Goal: Task Accomplishment & Management: Complete application form

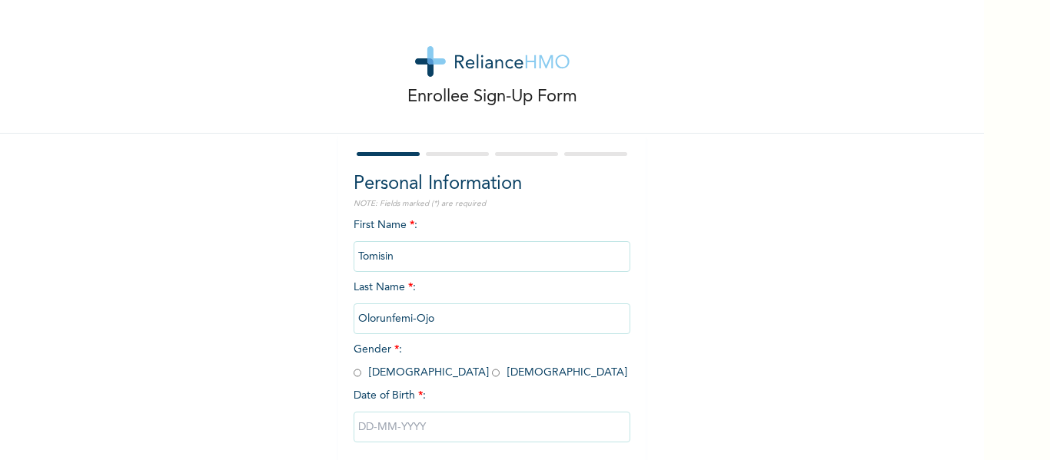
click at [414, 270] on input "Tomisin" at bounding box center [491, 256] width 277 height 31
click at [407, 264] on input "Tomisin" at bounding box center [491, 256] width 277 height 31
click at [407, 263] on input "Tomisin" at bounding box center [491, 256] width 277 height 31
click at [407, 262] on input "Tomisin" at bounding box center [491, 256] width 277 height 31
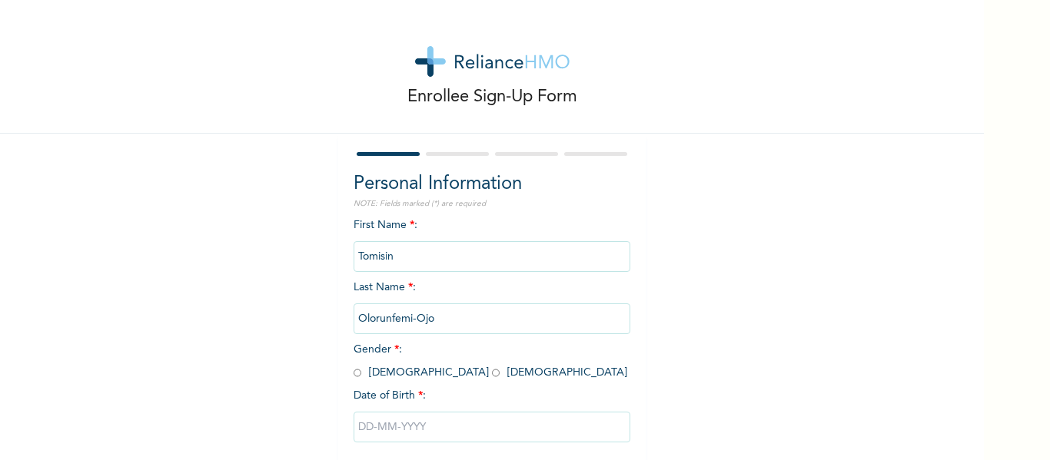
click at [401, 242] on input "Tomisin" at bounding box center [491, 256] width 277 height 31
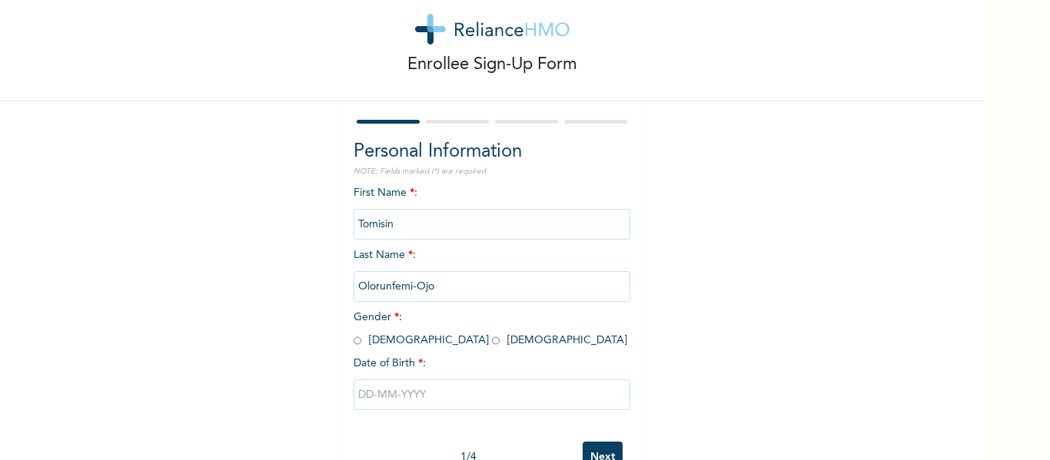
scroll to position [80, 0]
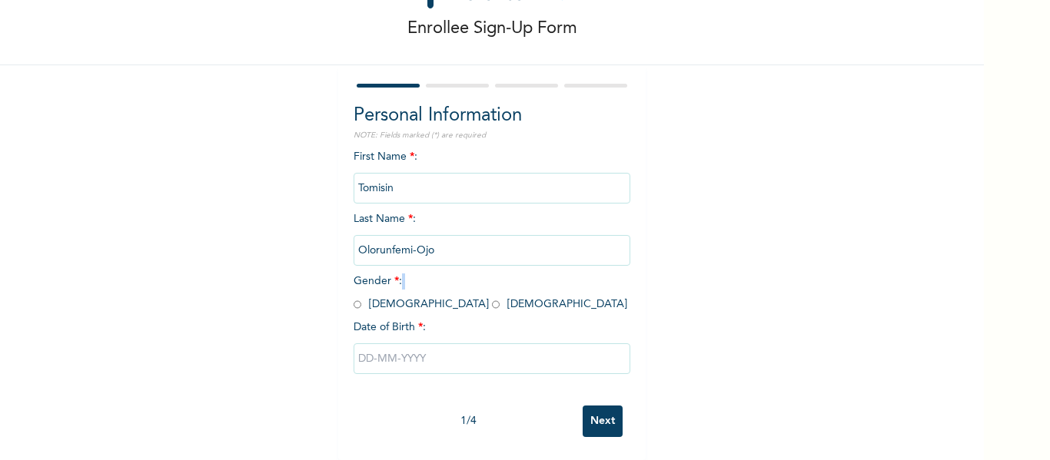
drag, startPoint x: 365, startPoint y: 289, endPoint x: 347, endPoint y: 295, distance: 19.4
click at [347, 295] on div "Personal Information NOTE: Fields marked (*) are required First Name * : Tomisi…" at bounding box center [491, 262] width 307 height 395
click at [361, 294] on span "Gender * : Male Female" at bounding box center [490, 293] width 274 height 34
click at [361, 293] on span "Gender * : Male Female" at bounding box center [490, 293] width 274 height 34
click at [353, 297] on input "radio" at bounding box center [357, 304] width 8 height 15
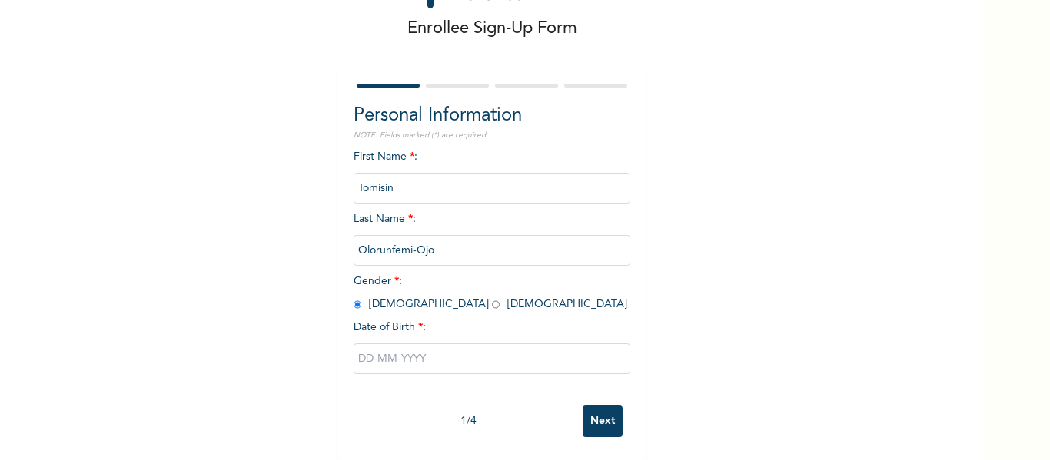
radio input "true"
click at [407, 189] on input "Tomisin" at bounding box center [491, 188] width 277 height 31
click at [390, 175] on input "Tomisin" at bounding box center [491, 188] width 277 height 31
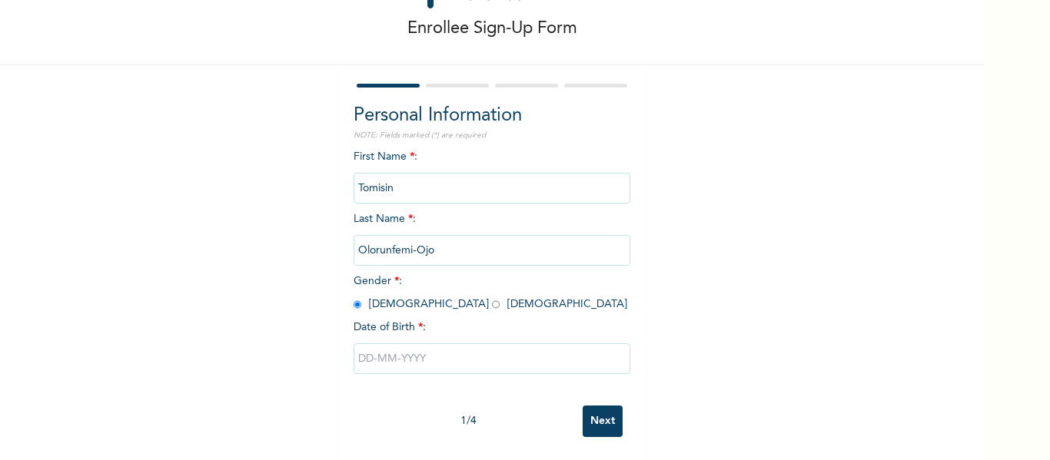
click at [390, 175] on input "Tomisin" at bounding box center [491, 188] width 277 height 31
click at [470, 137] on div "Personal Information NOTE: Fields marked (*) are required First Name * : Tomisi…" at bounding box center [491, 250] width 277 height 296
click at [432, 350] on input "text" at bounding box center [491, 358] width 277 height 31
select select "9"
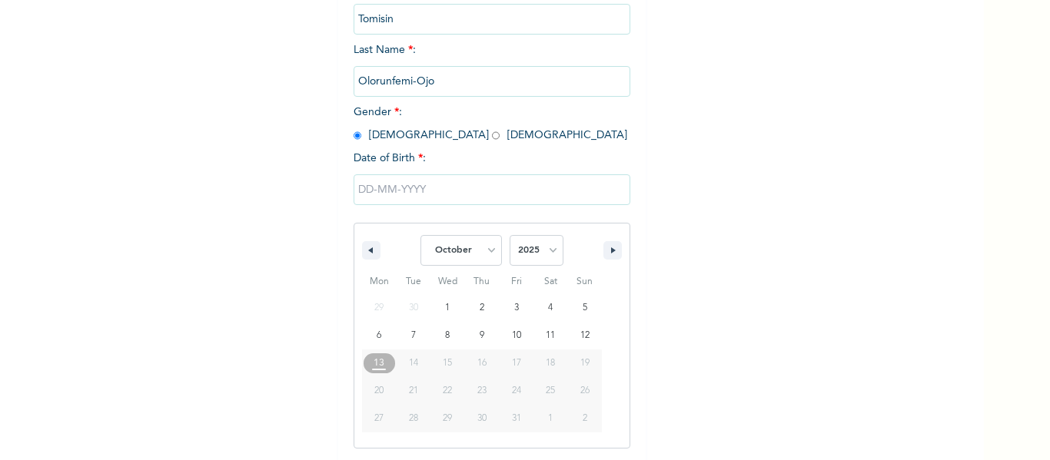
scroll to position [238, 0]
click at [547, 259] on select "2025 2024 2023 2022 2021 2020 2019 2018 2017 2016 2015 2014 2013 2012 2011 2010…" at bounding box center [536, 249] width 54 height 31
select select "1999"
click at [509, 235] on select "2025 2024 2023 2022 2021 2020 2019 2018 2017 2016 2015 2014 2013 2012 2011 2010…" at bounding box center [536, 249] width 54 height 31
click at [473, 233] on span "January February March April May June July August September October November De…" at bounding box center [460, 250] width 81 height 46
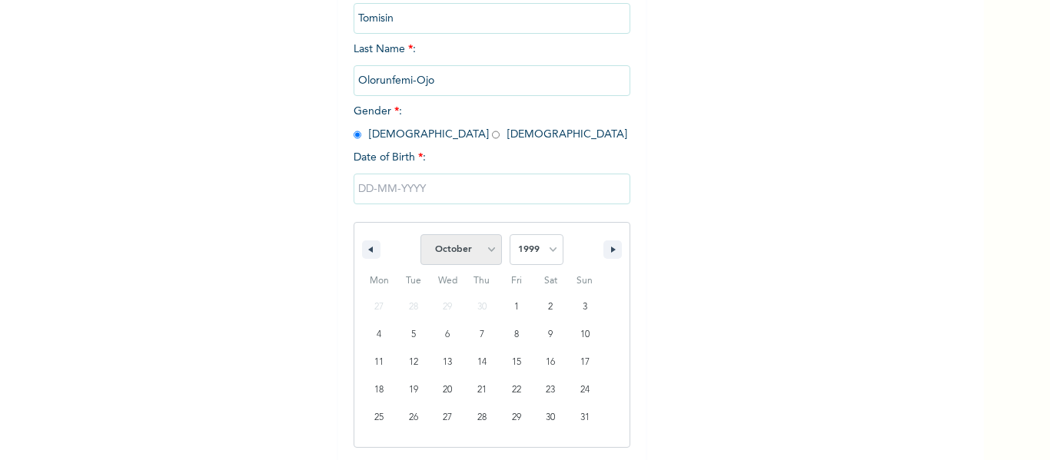
click at [473, 252] on select "January February March April May June July August September October November De…" at bounding box center [460, 249] width 81 height 31
select select "10"
click at [420, 235] on select "January February March April May June July August September October November De…" at bounding box center [460, 249] width 81 height 31
type input "11/11/1999"
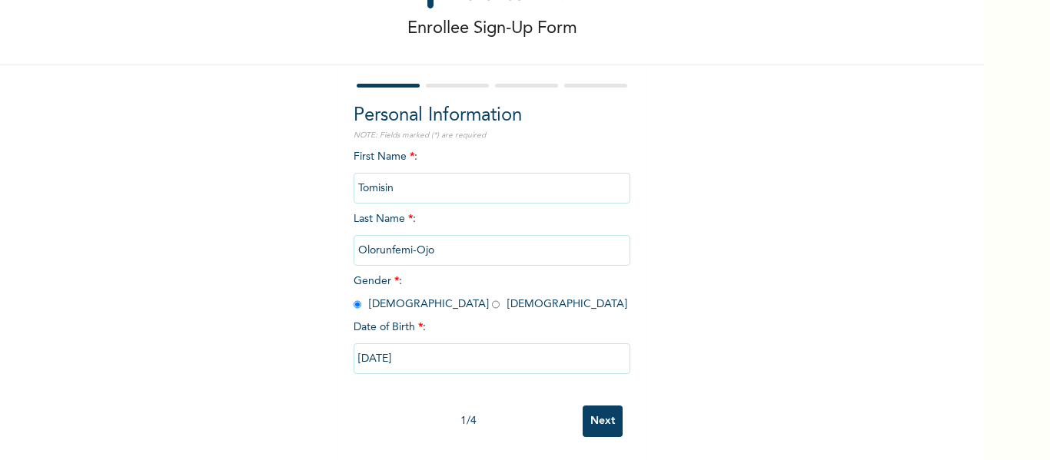
scroll to position [80, 0]
click at [595, 406] on input "Next" at bounding box center [602, 422] width 40 height 32
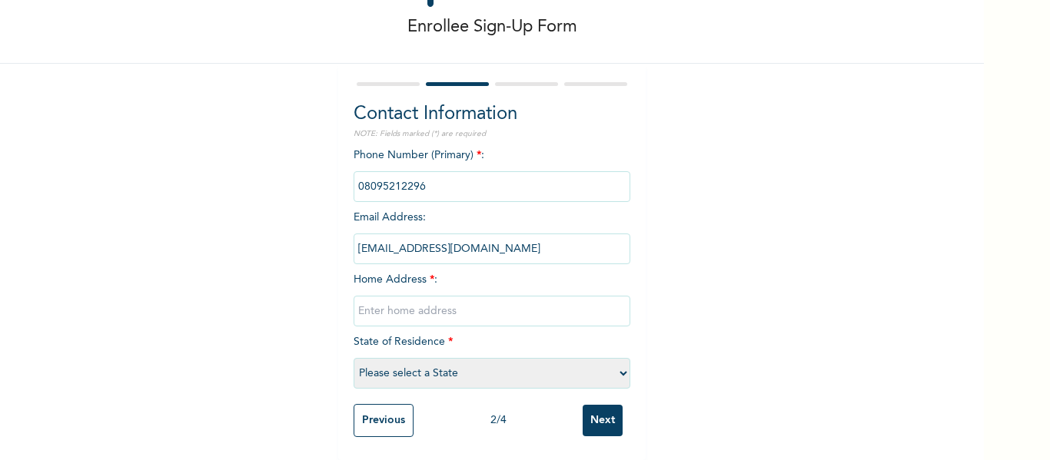
scroll to position [81, 0]
click at [460, 365] on select "Please select a State Abia Abuja (FCT) Adamawa Akwa Ibom Anambra Bauchi Bayelsa…" at bounding box center [491, 373] width 277 height 31
select select "25"
click at [353, 358] on select "Please select a State Abia Abuja (FCT) Adamawa Akwa Ibom Anambra Bauchi Bayelsa…" at bounding box center [491, 373] width 277 height 31
click at [439, 297] on input "text" at bounding box center [491, 311] width 277 height 31
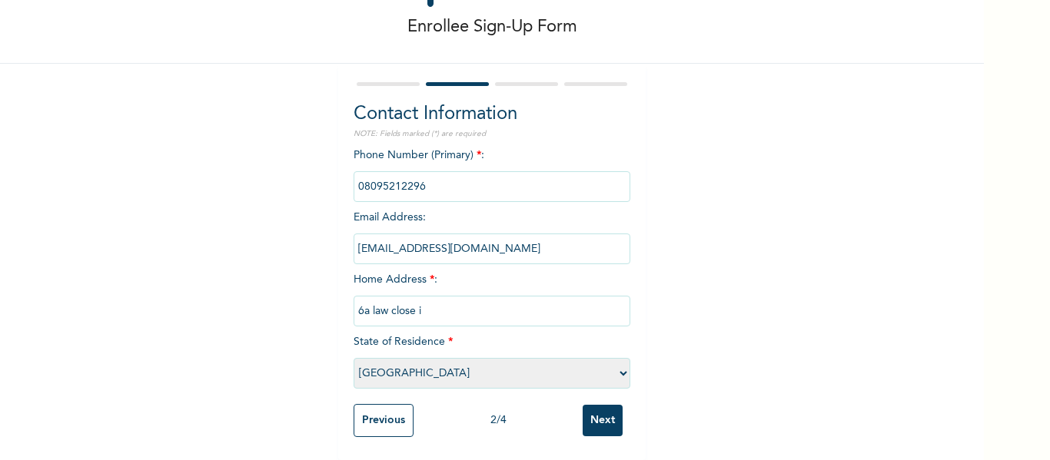
click at [422, 296] on input "6a law close i" at bounding box center [491, 311] width 277 height 31
type input "6a law close unilag estate magodo phase 1"
click at [582, 405] on input "Next" at bounding box center [602, 421] width 40 height 32
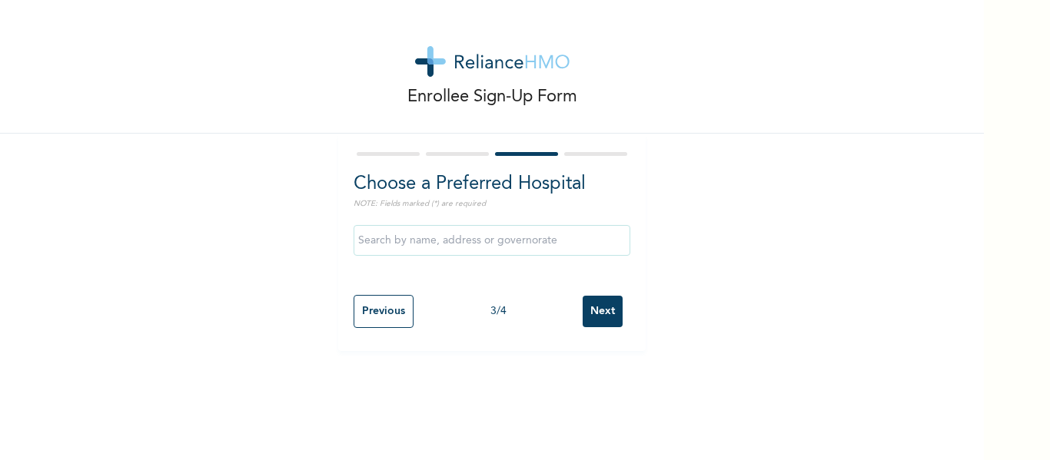
click at [519, 250] on input "text" at bounding box center [491, 240] width 277 height 31
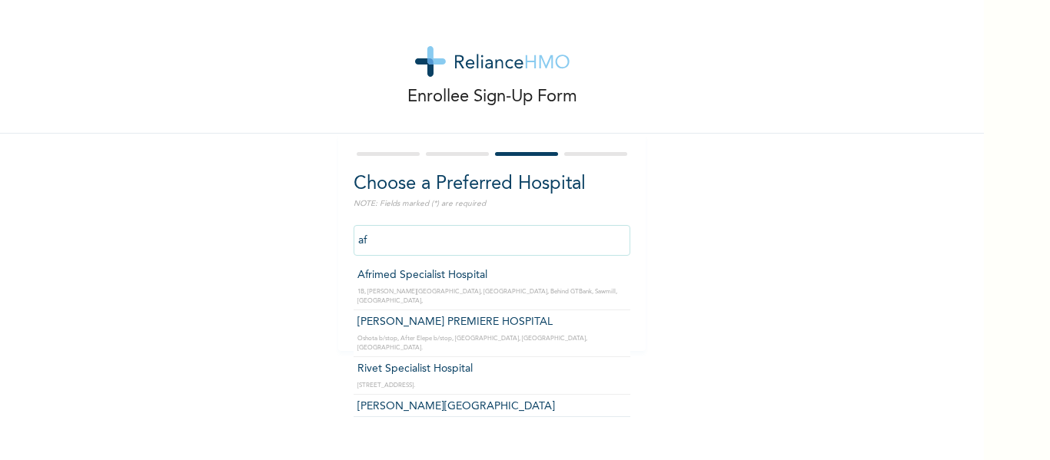
type input "a"
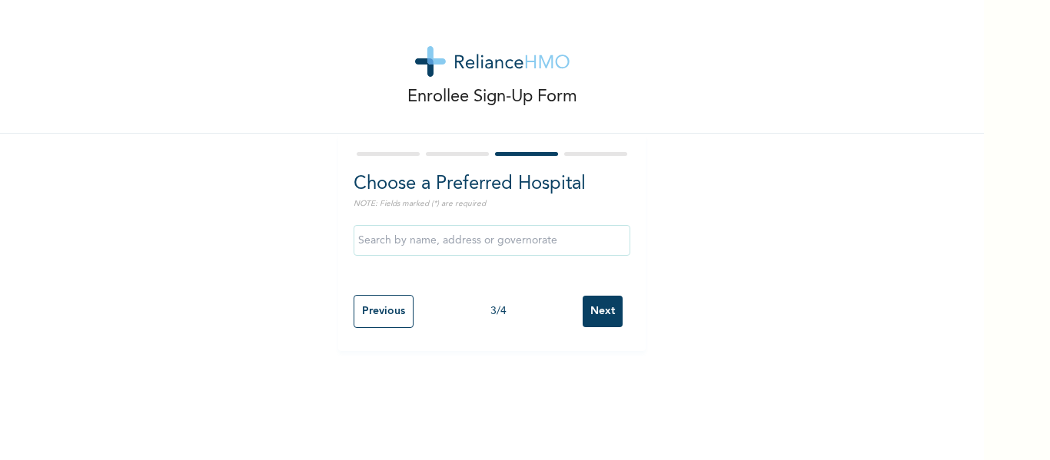
click at [724, 214] on div "Enrollee Sign-Up Form Choose a Preferred Hospital NOTE: Fields marked (*) are r…" at bounding box center [492, 175] width 984 height 351
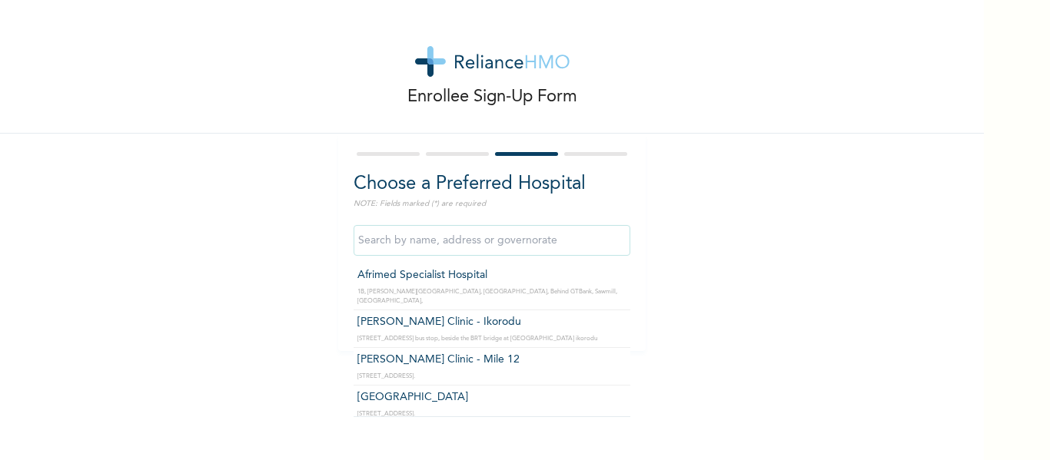
click at [607, 235] on input "text" at bounding box center [491, 240] width 277 height 31
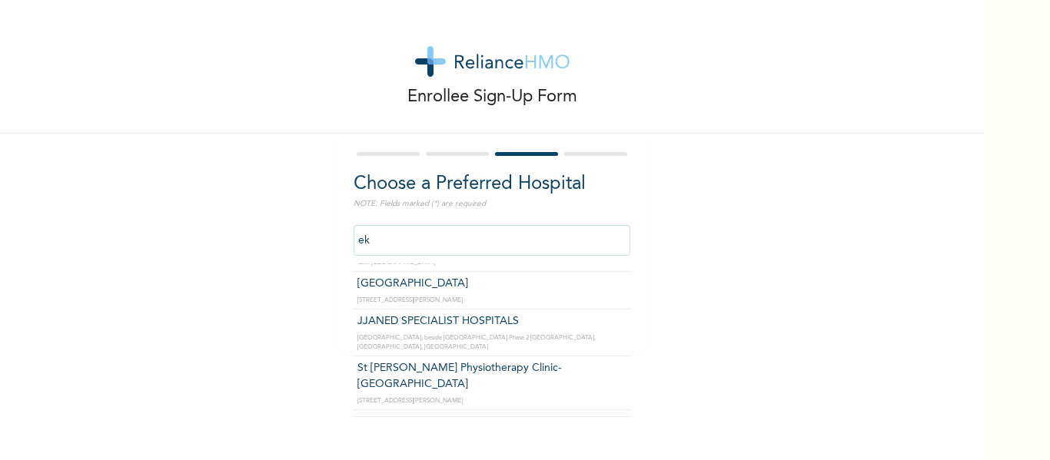
type input "e"
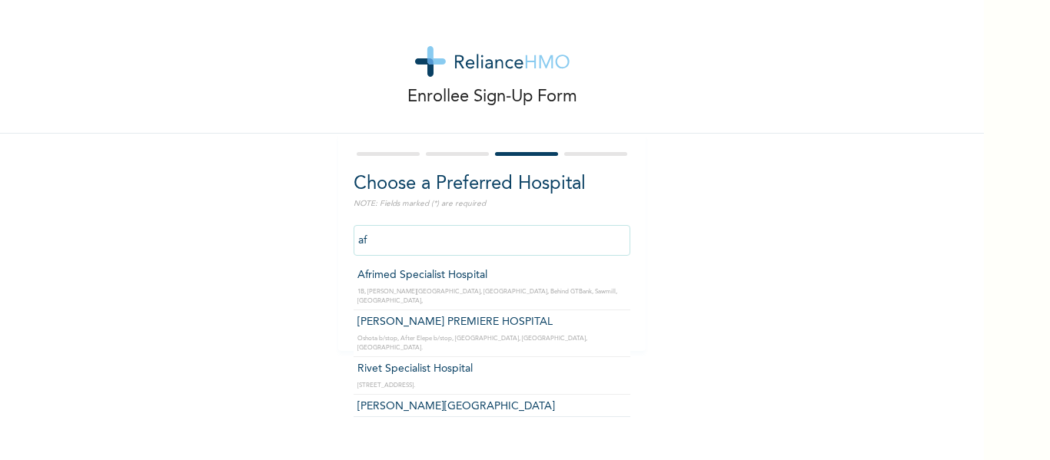
type input "a"
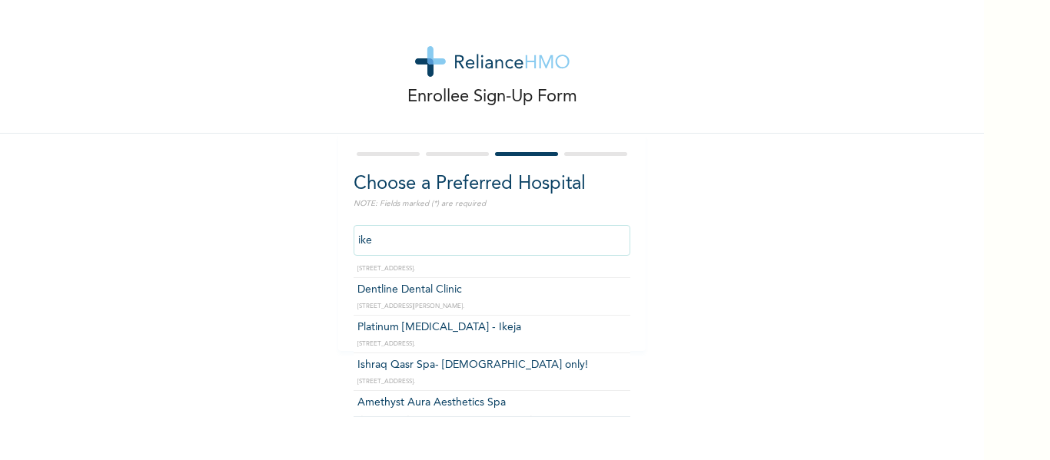
scroll to position [1390, 0]
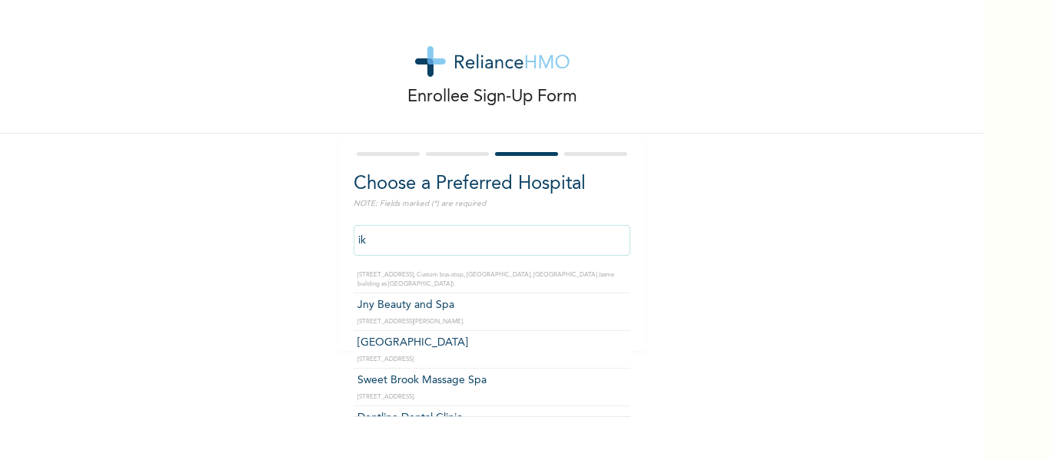
type input "i"
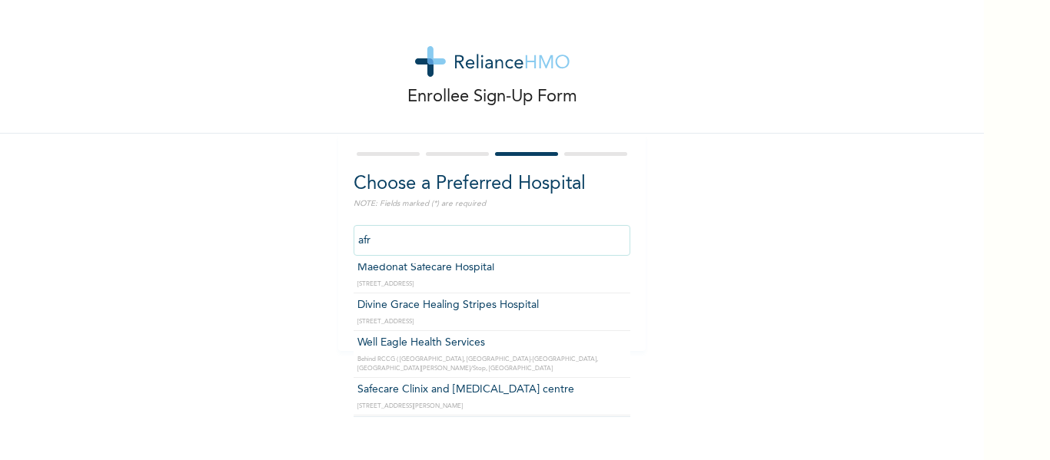
scroll to position [0, 0]
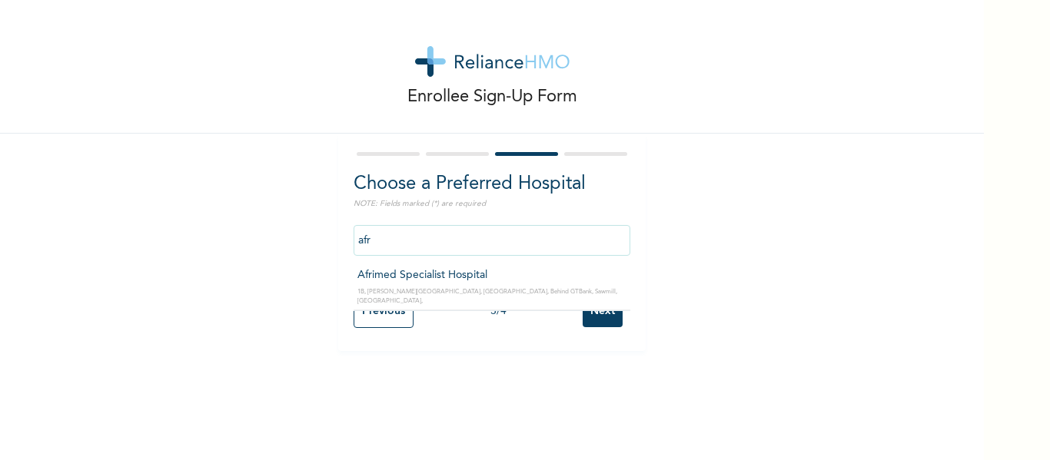
click at [474, 244] on input "afr" at bounding box center [491, 240] width 277 height 31
type input "a"
click at [807, 330] on div "Enrollee Sign-Up Form Choose a Preferred Hospital NOTE: Fields marked (*) are r…" at bounding box center [492, 175] width 984 height 351
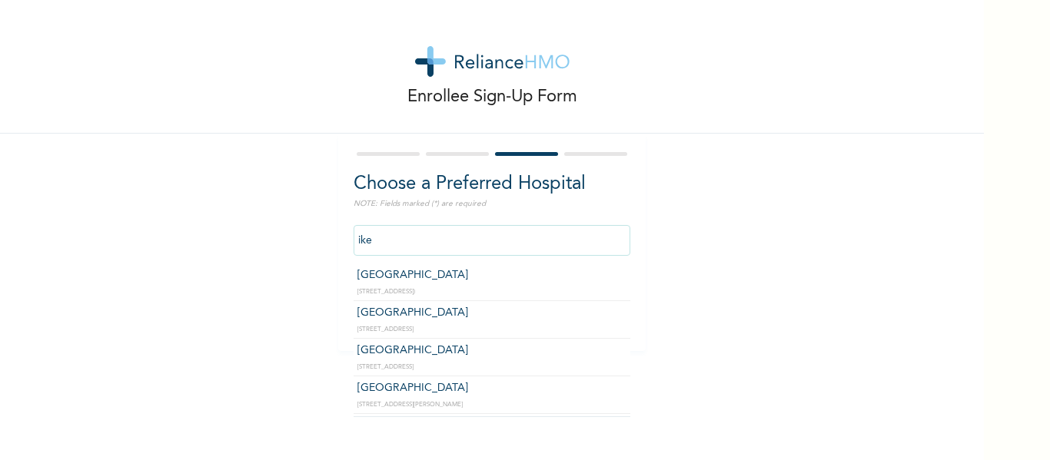
click at [544, 241] on input "ike" at bounding box center [491, 240] width 277 height 31
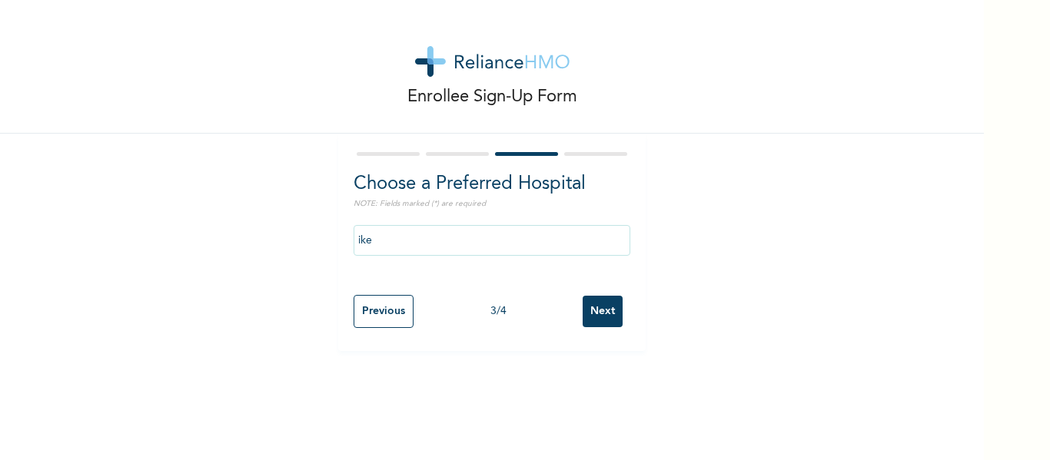
click at [714, 280] on div "Enrollee Sign-Up Form Choose a Preferred Hospital NOTE: Fields marked (*) are r…" at bounding box center [492, 175] width 984 height 351
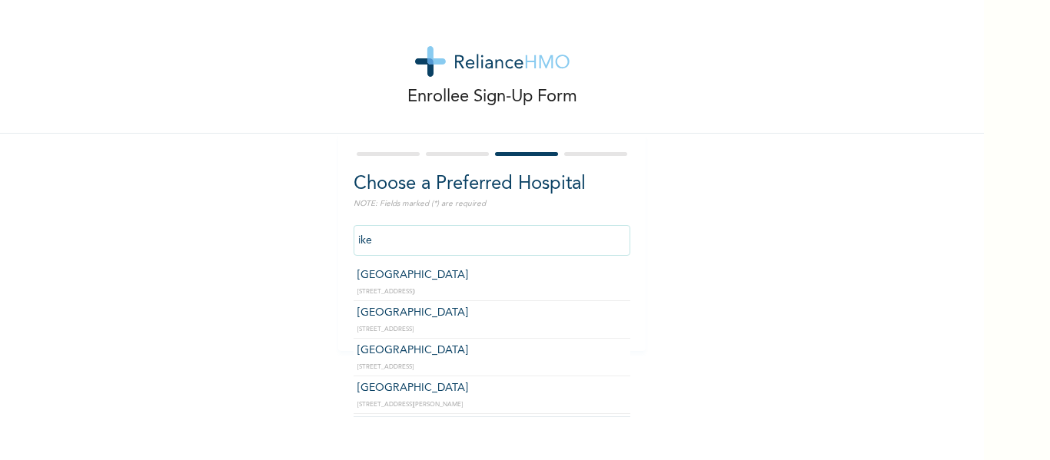
click at [579, 226] on input "ike" at bounding box center [491, 240] width 277 height 31
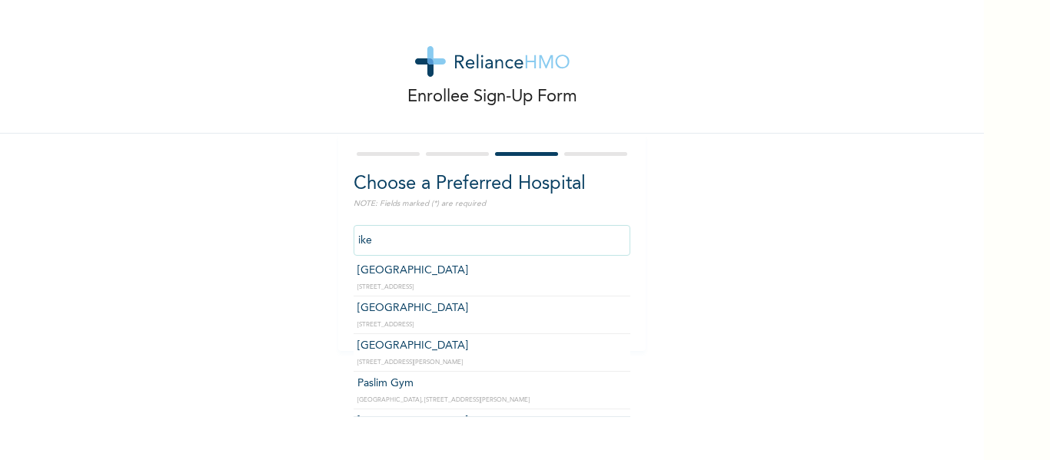
scroll to position [61, 0]
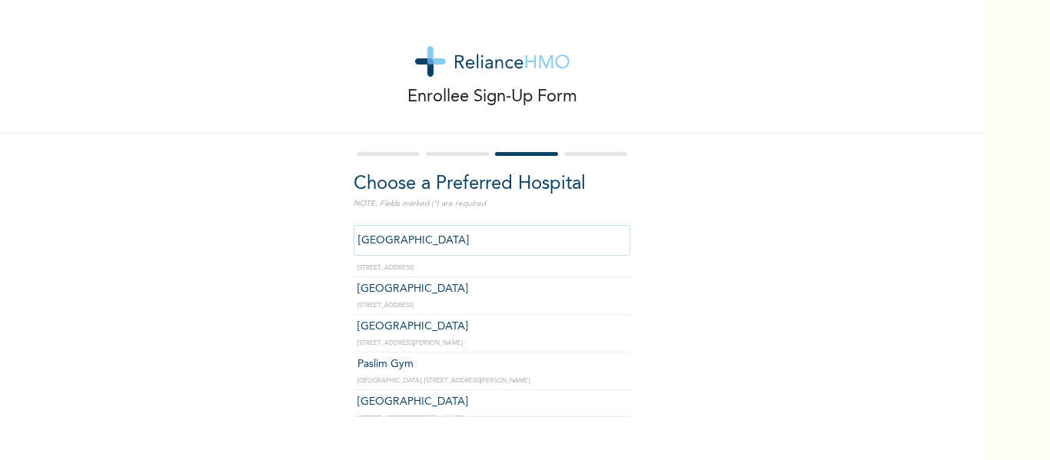
drag, startPoint x: 599, startPoint y: 317, endPoint x: 583, endPoint y: 337, distance: 25.7
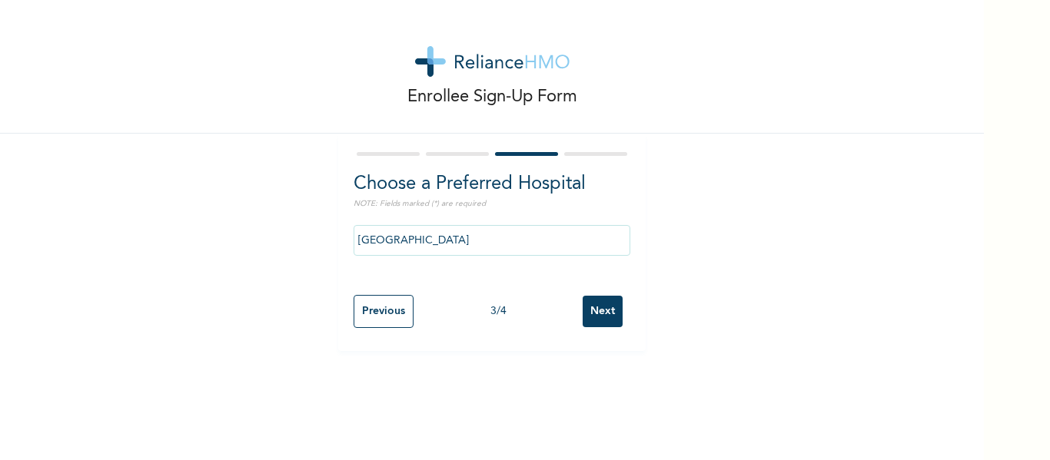
click at [579, 340] on div "Choose a Preferred Hospital NOTE: Fields marked (*) are required Finnih Medical…" at bounding box center [491, 242] width 307 height 217
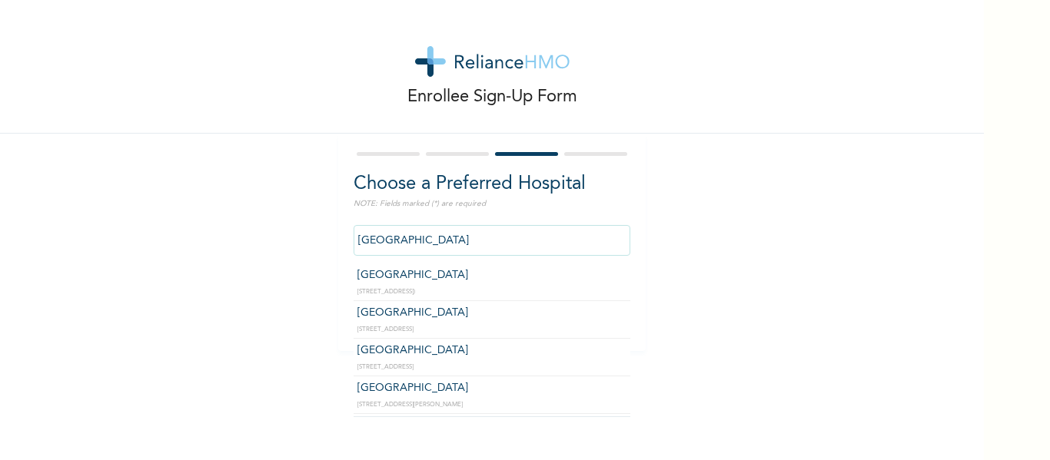
click at [497, 248] on input "[GEOGRAPHIC_DATA]" at bounding box center [491, 240] width 277 height 31
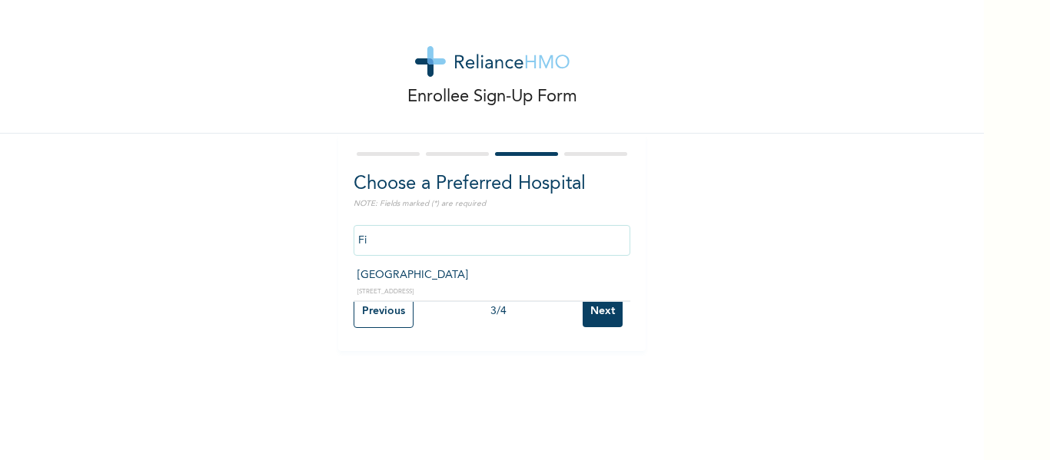
type input "F"
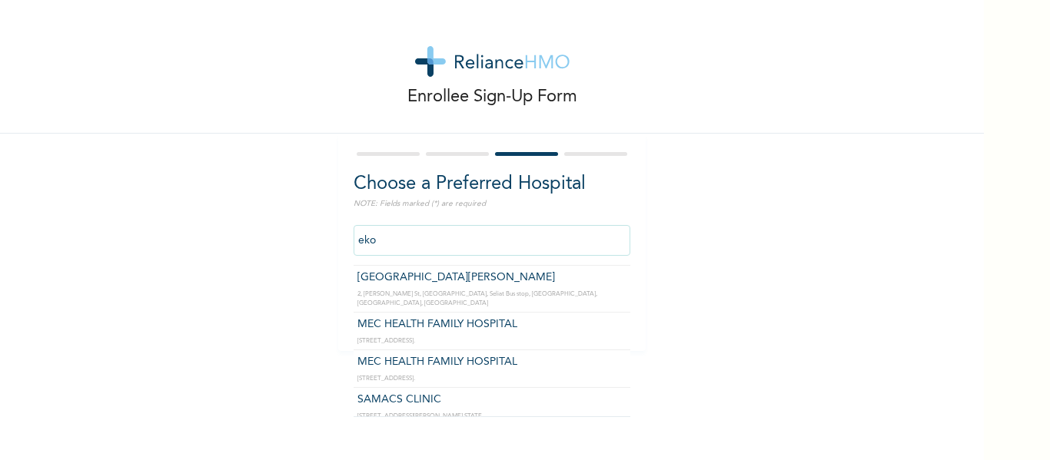
scroll to position [0, 0]
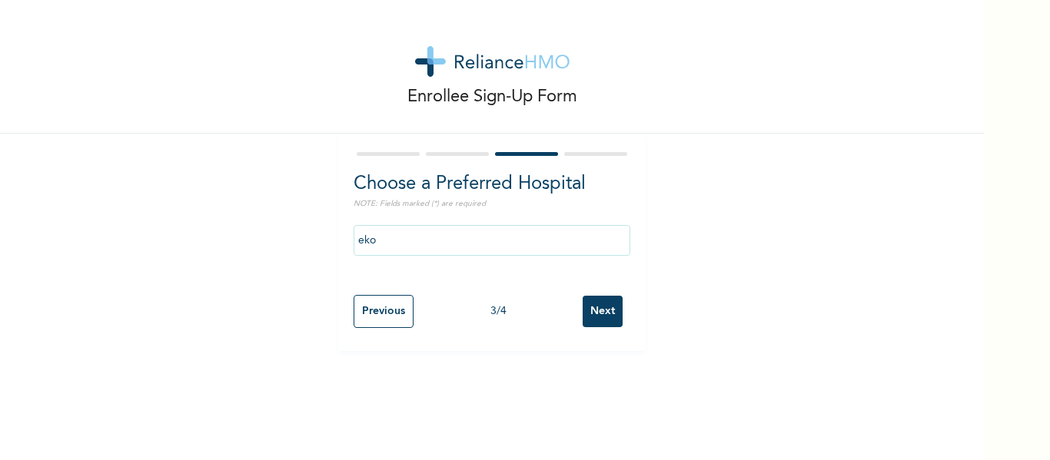
click at [712, 294] on div "Enrollee Sign-Up Form Choose a Preferred Hospital NOTE: Fields marked (*) are r…" at bounding box center [492, 175] width 984 height 351
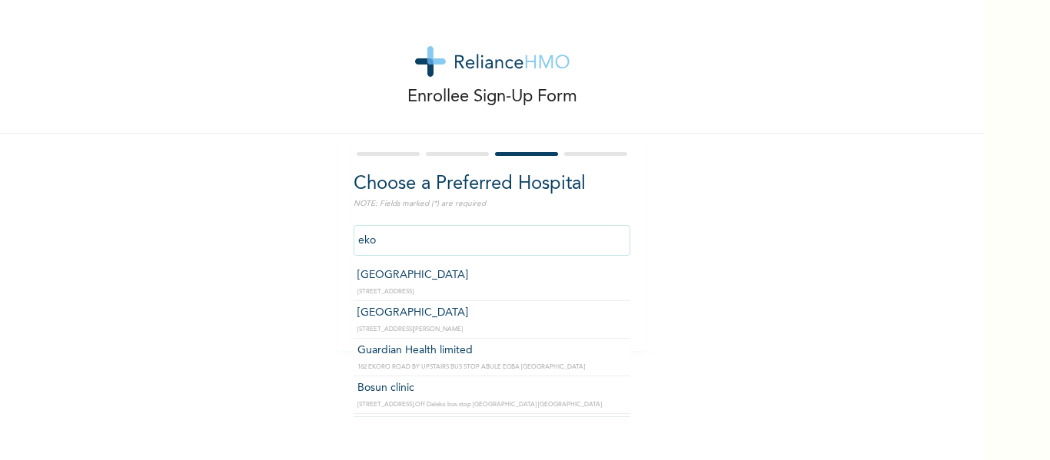
click at [437, 235] on input "eko" at bounding box center [491, 240] width 277 height 31
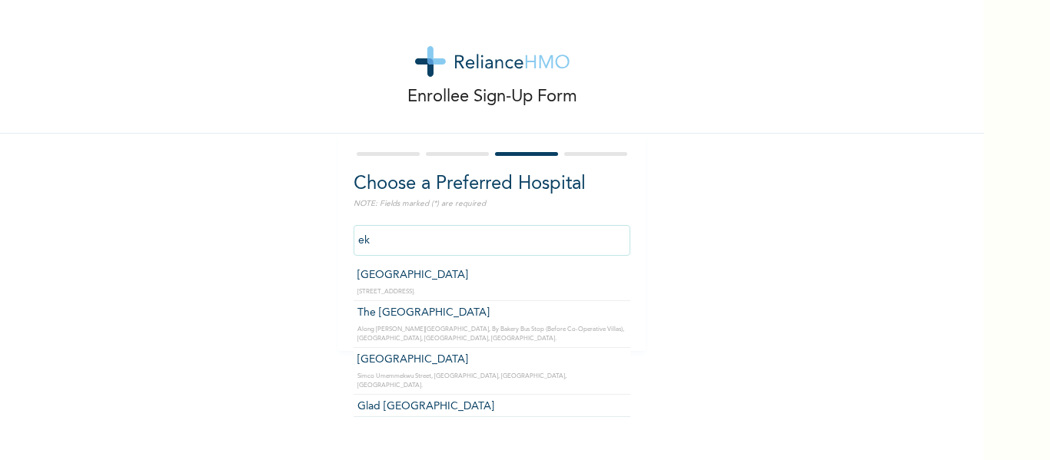
type input "e"
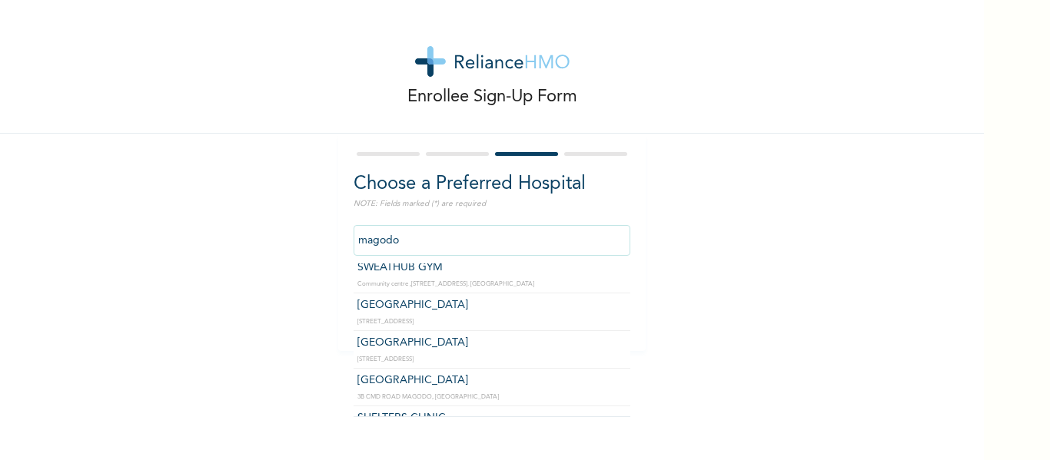
scroll to position [186, 0]
type input "m"
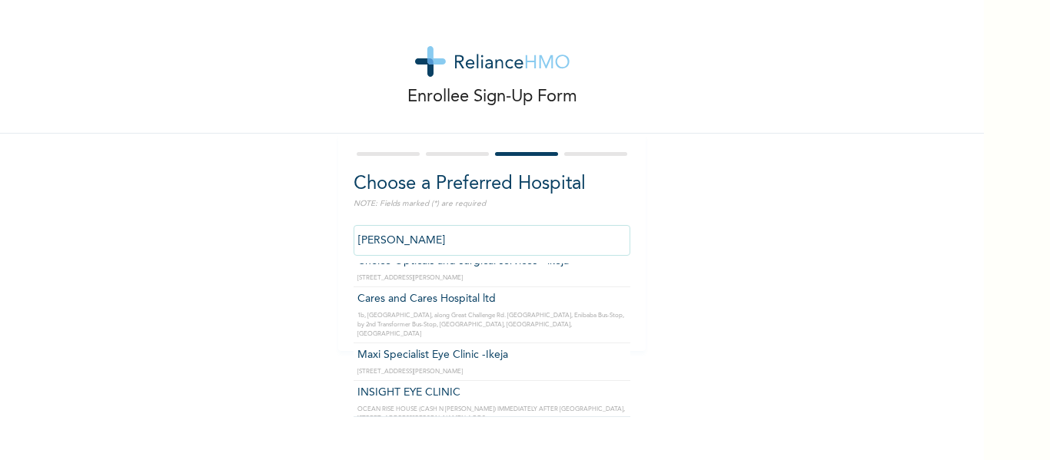
scroll to position [129, 0]
click at [675, 328] on div "Enrollee Sign-Up Form Choose a Preferred Hospital NOTE: Fields marked (*) are r…" at bounding box center [492, 175] width 984 height 351
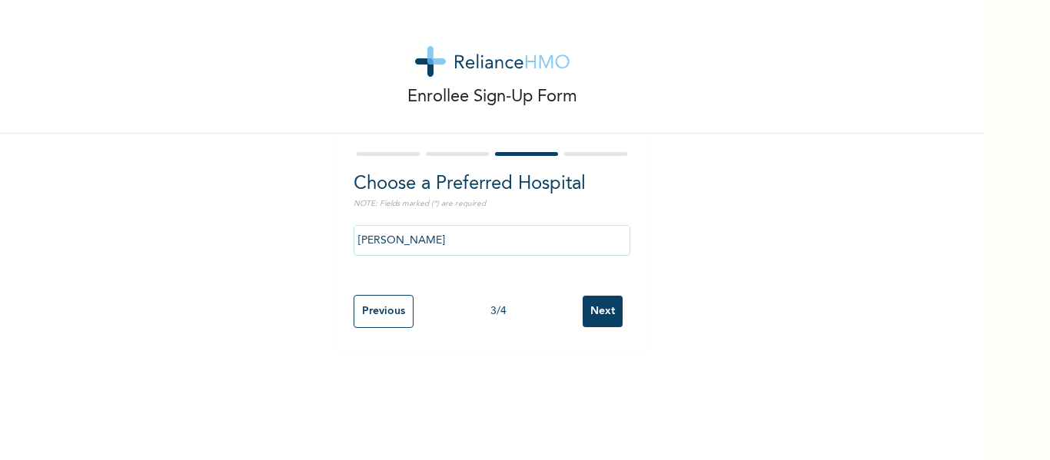
click at [485, 224] on div "allen" at bounding box center [491, 240] width 277 height 46
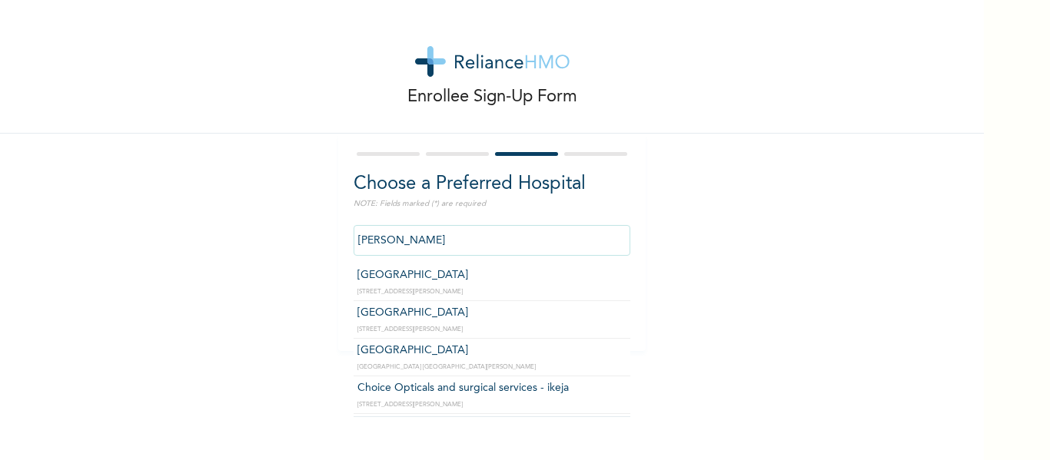
click at [462, 241] on input "allen" at bounding box center [491, 240] width 277 height 31
type input "a"
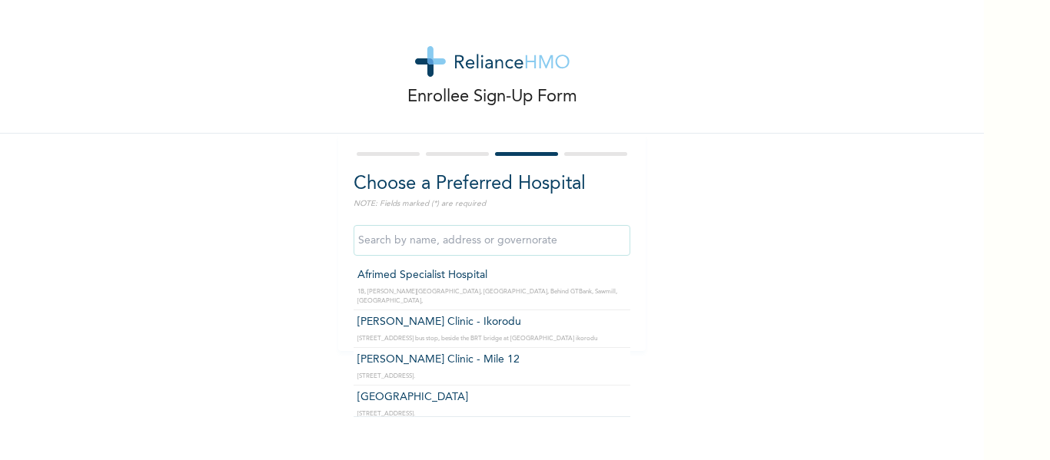
type input "k"
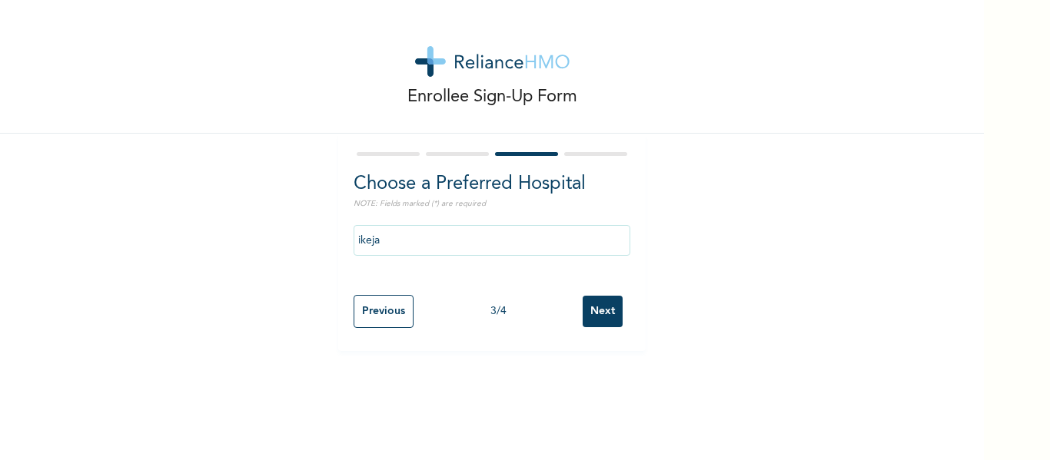
click at [681, 304] on div "Enrollee Sign-Up Form Choose a Preferred Hospital NOTE: Fields marked (*) are r…" at bounding box center [492, 175] width 984 height 351
click at [613, 238] on input "ikeja" at bounding box center [491, 240] width 277 height 31
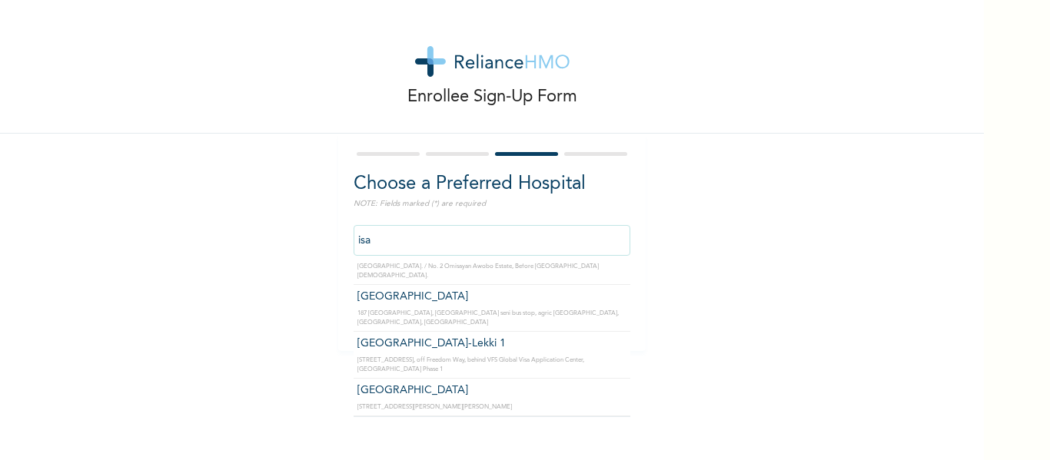
scroll to position [0, 0]
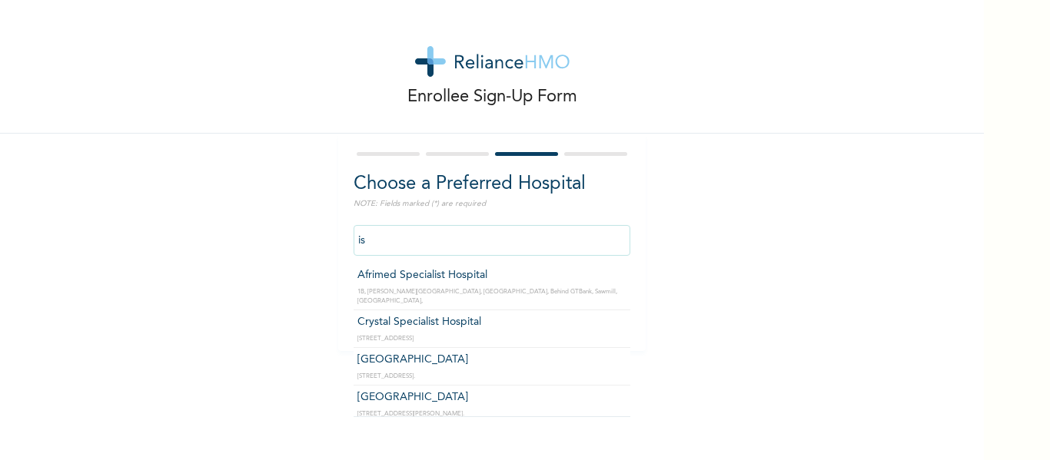
type input "i"
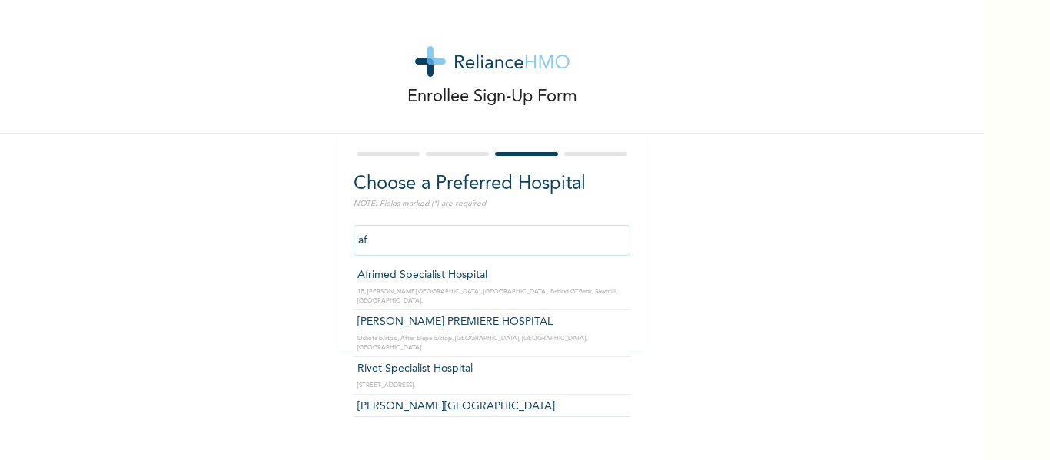
type input "a"
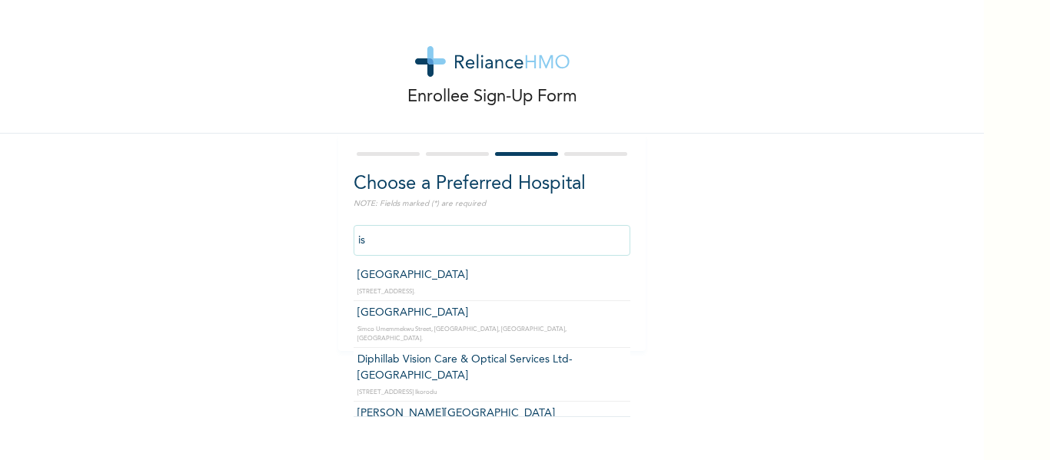
type input "i"
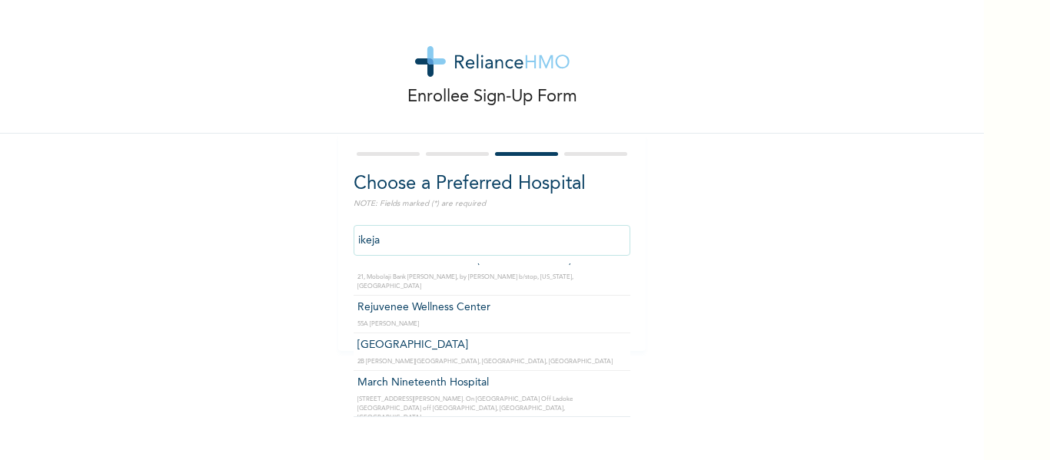
scroll to position [939, 0]
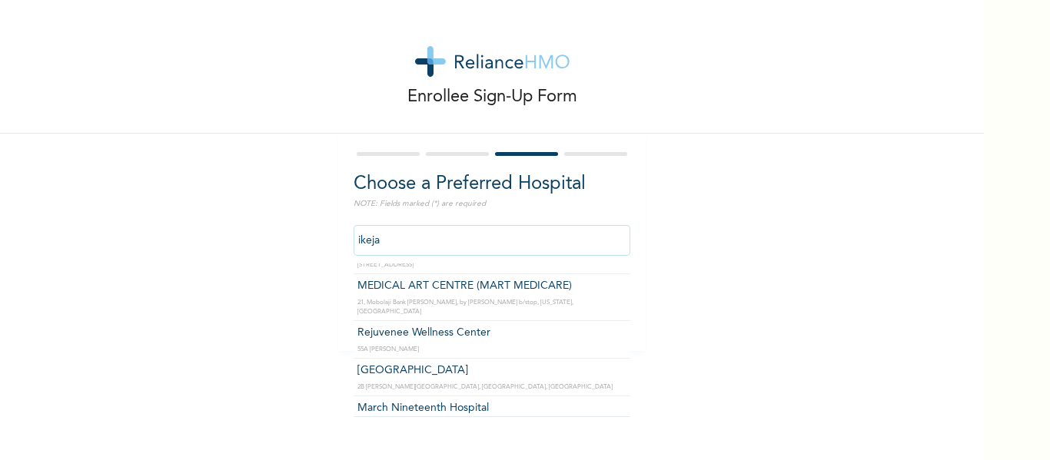
type input "Rejuvenee Wellness Center"
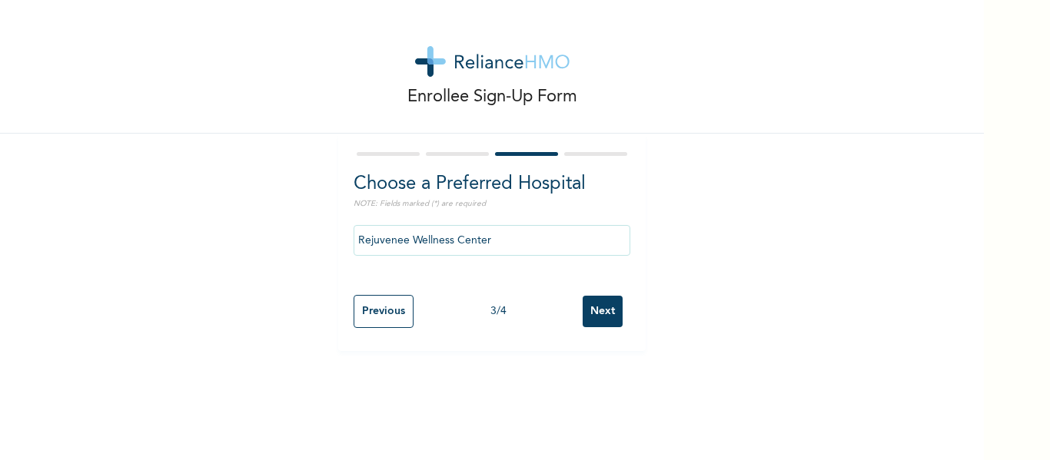
click at [615, 306] on input "Next" at bounding box center [602, 312] width 40 height 32
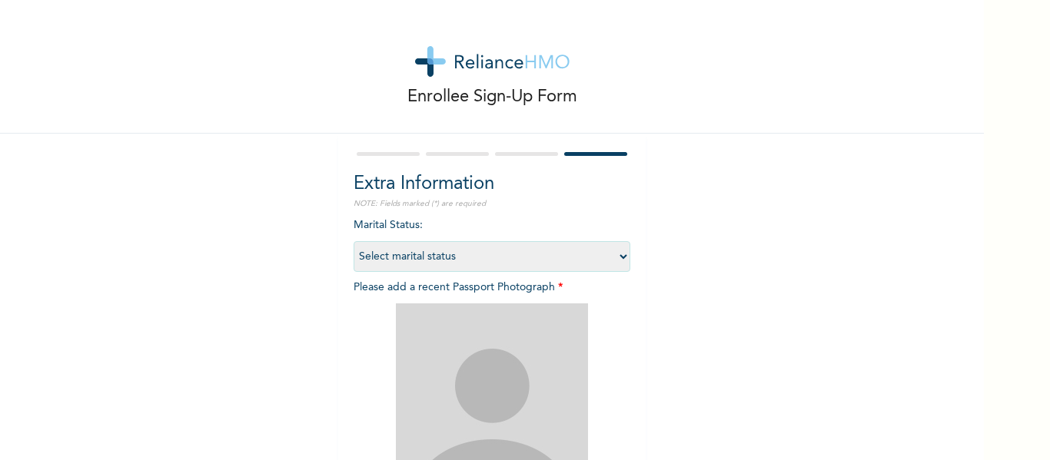
click at [572, 264] on select "Select marital status Single Married Divorced Widow/Widower" at bounding box center [491, 256] width 277 height 31
select select "1"
click at [353, 241] on select "Select marital status Single Married Divorced Widow/Widower" at bounding box center [491, 256] width 277 height 31
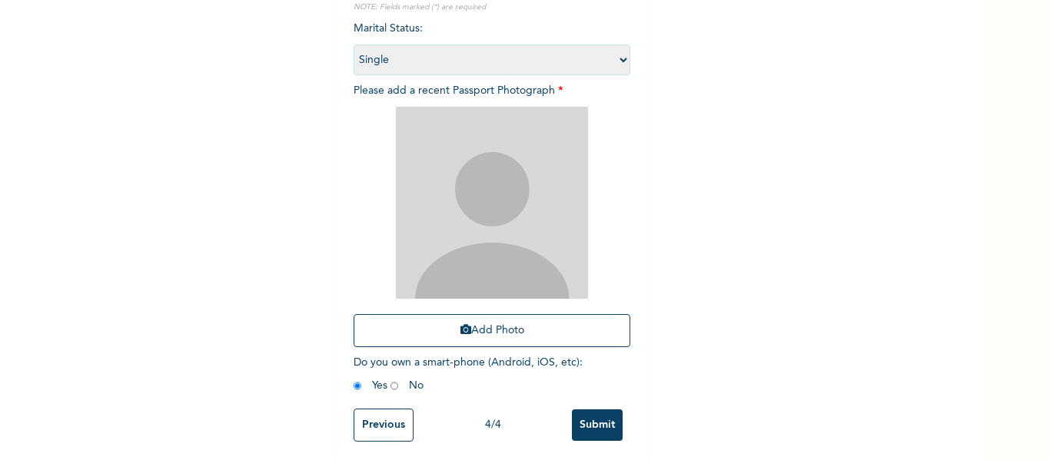
scroll to position [213, 0]
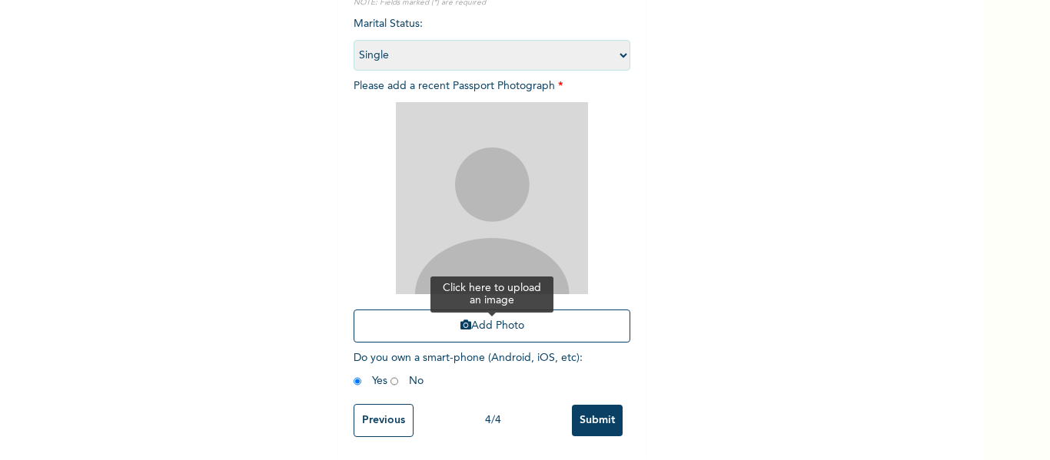
click at [413, 328] on button "Add Photo" at bounding box center [491, 326] width 277 height 33
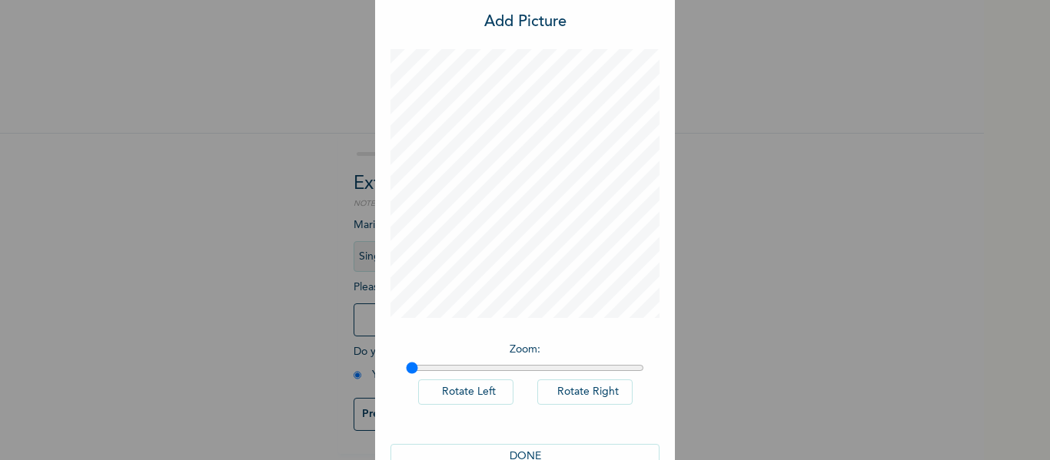
scroll to position [76, 0]
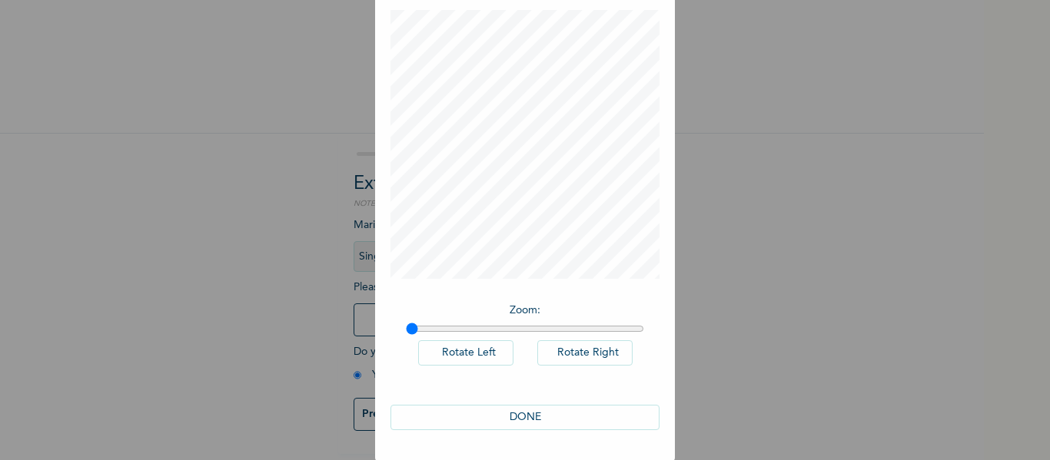
click at [526, 425] on button "DONE" at bounding box center [524, 417] width 269 height 25
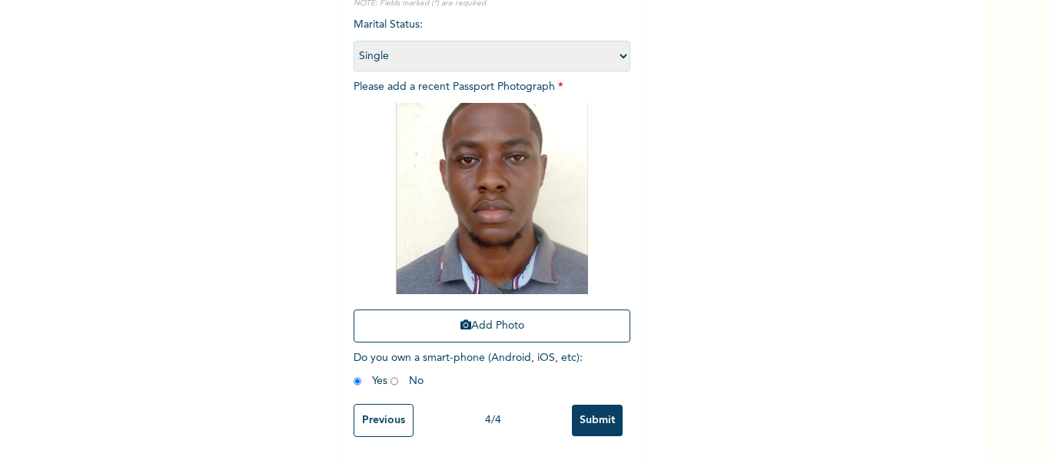
scroll to position [212, 0]
click at [439, 241] on img at bounding box center [492, 198] width 192 height 191
click at [455, 220] on img at bounding box center [492, 198] width 192 height 191
click at [589, 418] on input "Submit" at bounding box center [597, 421] width 51 height 32
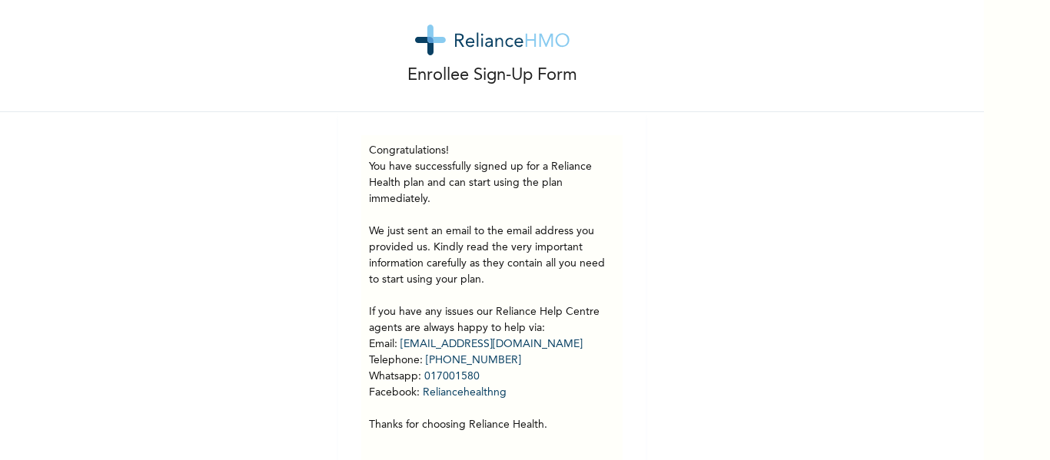
scroll to position [6, 0]
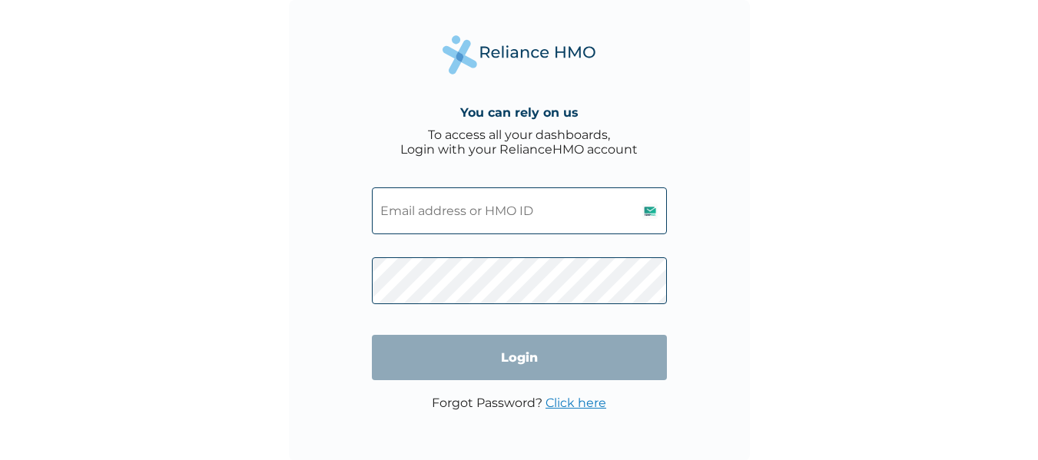
click at [460, 201] on input "text" at bounding box center [519, 211] width 295 height 47
paste input "ISR/10142/A"
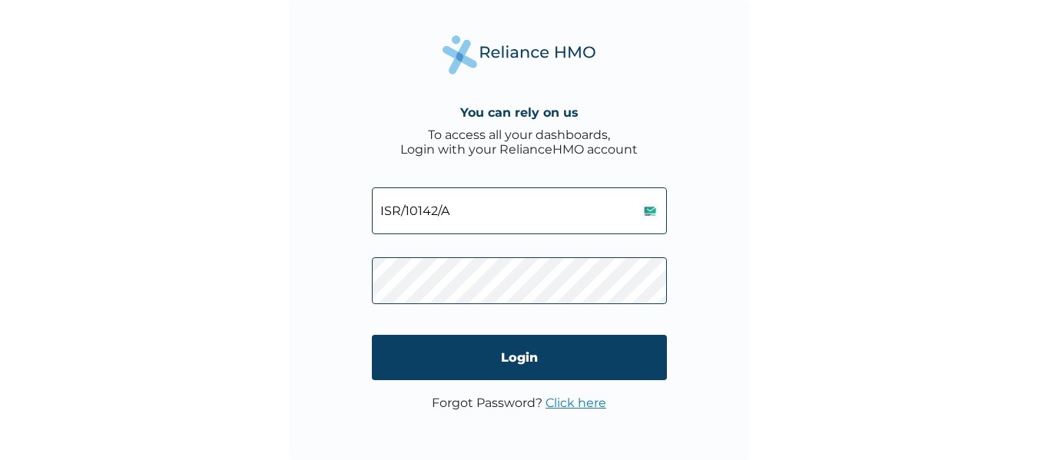
type input "ISR/10142/A"
drag, startPoint x: 881, startPoint y: 277, endPoint x: 712, endPoint y: 260, distance: 169.9
click at [712, 260] on div "You can rely on us To access all your dashboards, Login with your RelianceHMO a…" at bounding box center [519, 230] width 1038 height 460
click at [712, 260] on div "You can rely on us To access all your dashboards, Login with your RelianceHMO a…" at bounding box center [519, 230] width 461 height 461
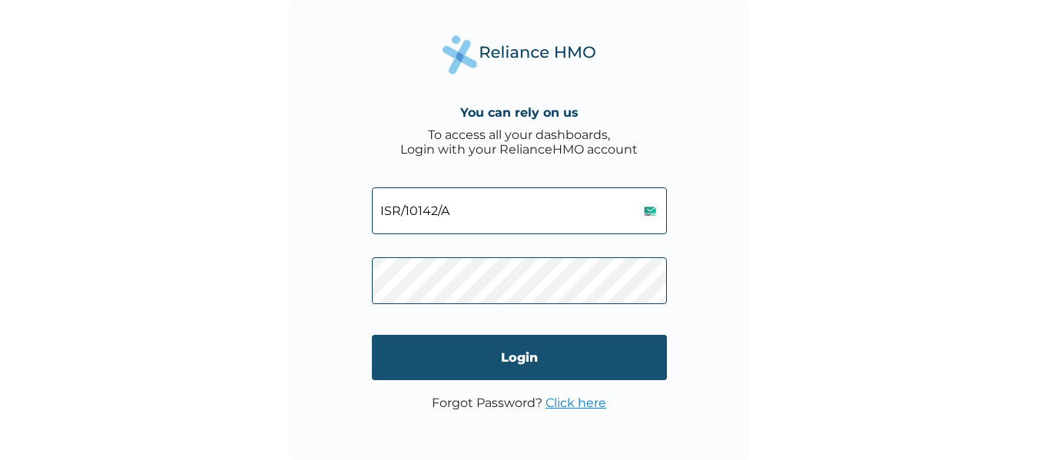
click at [592, 348] on input "Login" at bounding box center [519, 357] width 295 height 45
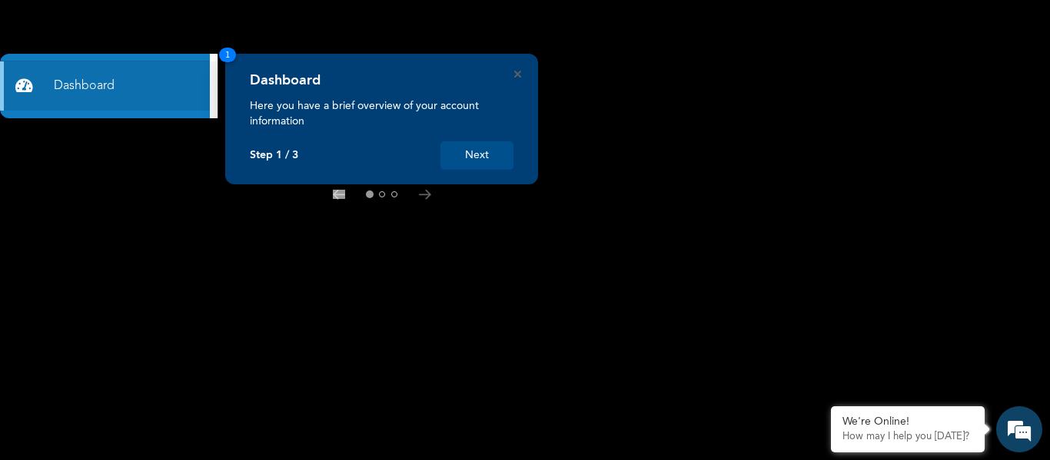
click at [453, 144] on button "Next" at bounding box center [476, 155] width 73 height 28
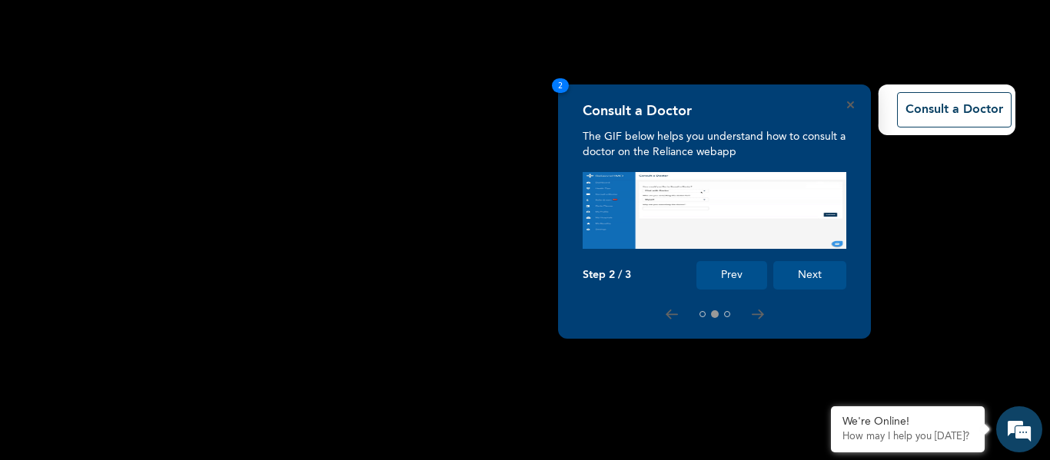
click at [798, 278] on button "Next" at bounding box center [809, 275] width 73 height 28
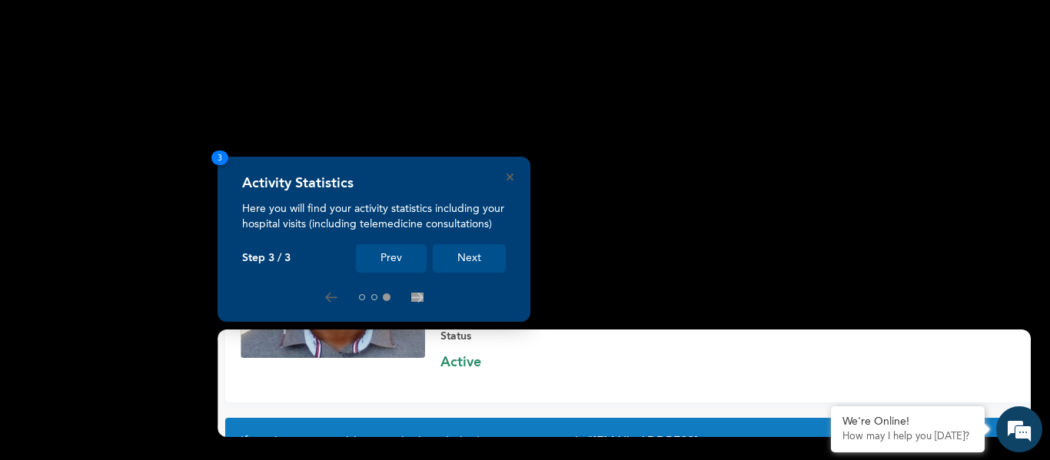
scroll to position [164, 0]
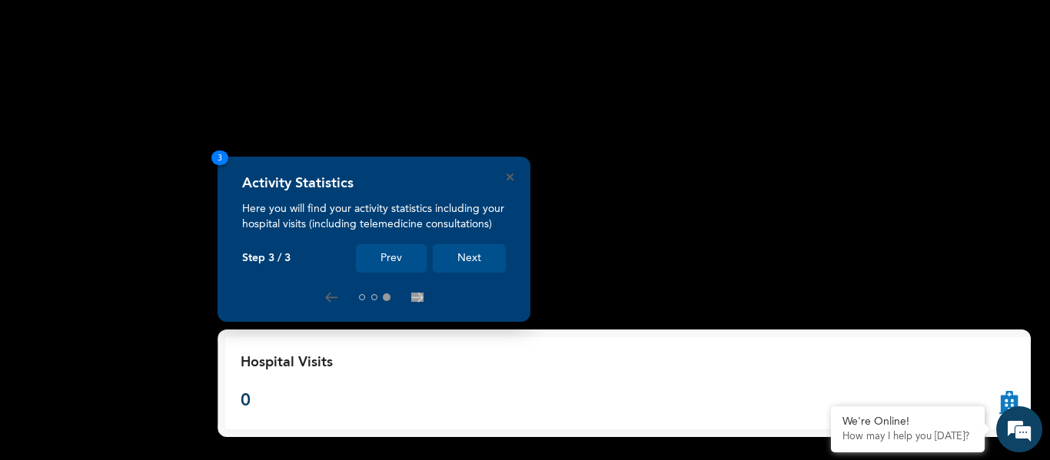
click at [486, 254] on button "Next" at bounding box center [469, 258] width 73 height 28
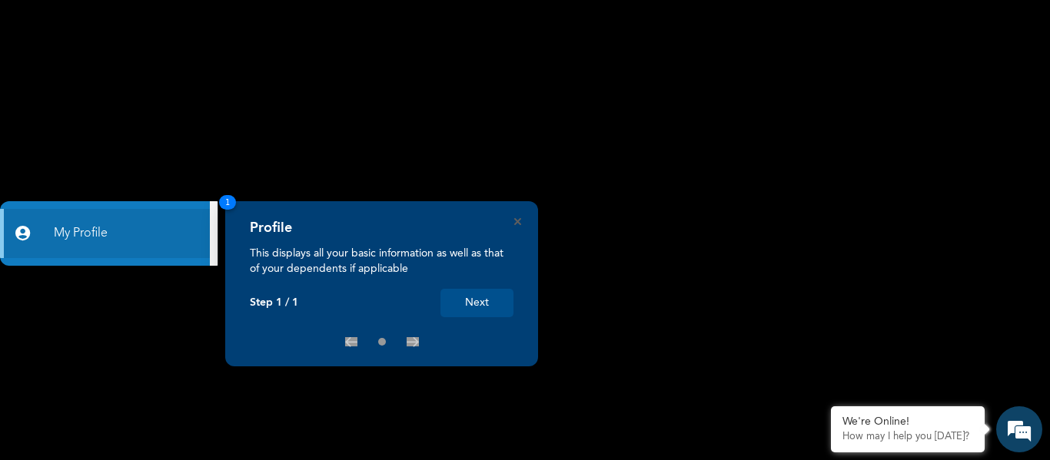
click at [480, 295] on button "Next" at bounding box center [476, 303] width 73 height 28
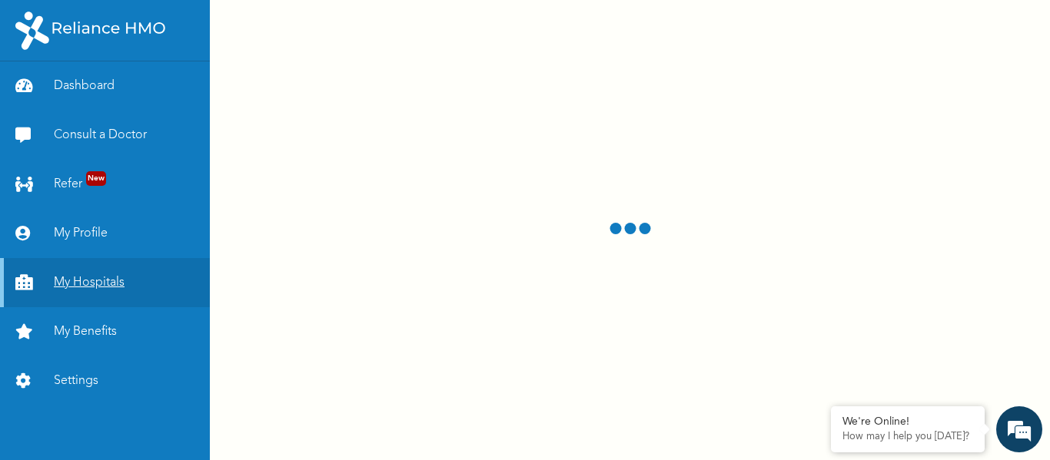
click at [102, 287] on link "My Hospitals" at bounding box center [105, 282] width 210 height 49
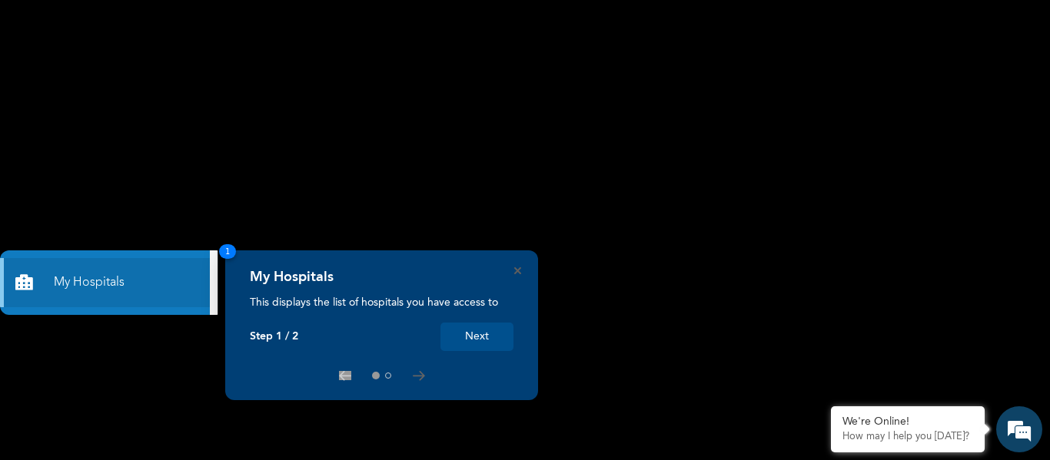
click at [533, 86] on rect at bounding box center [525, 230] width 1050 height 460
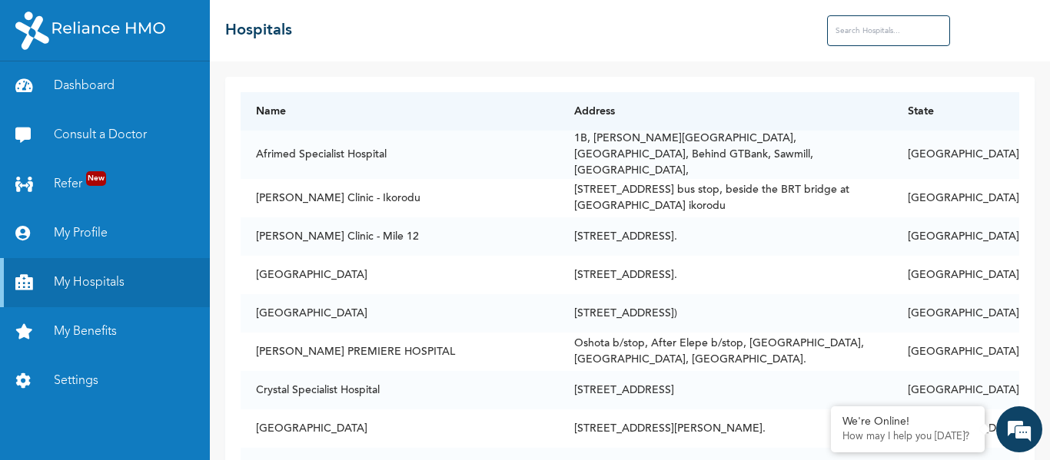
click at [833, 25] on input "text" at bounding box center [888, 30] width 123 height 31
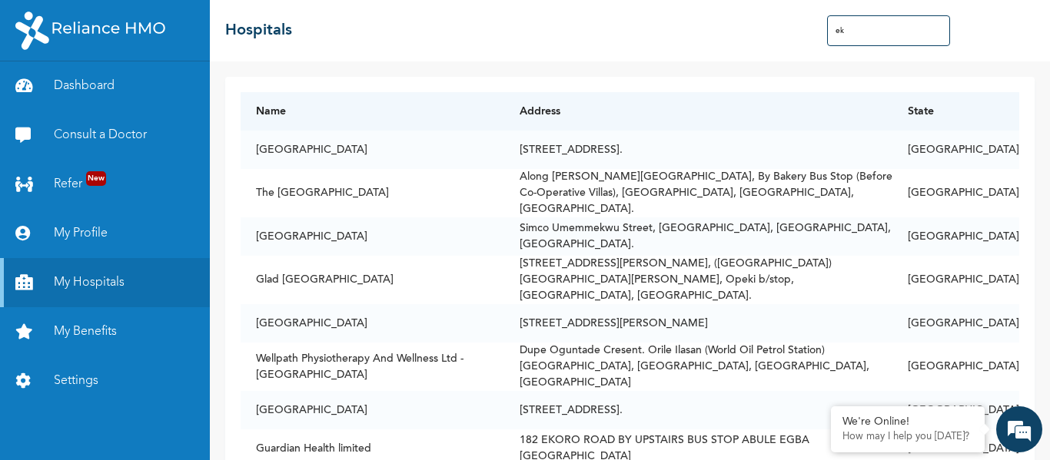
type input "e"
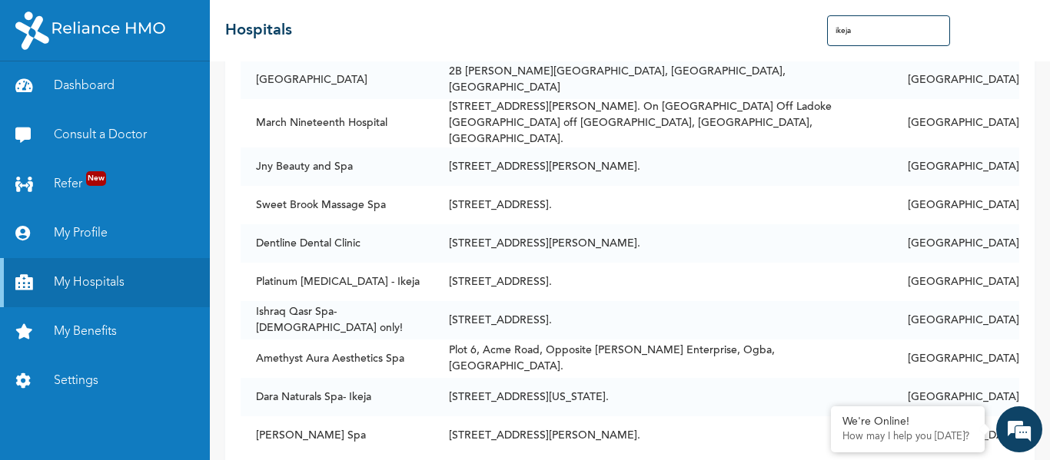
scroll to position [1096, 0]
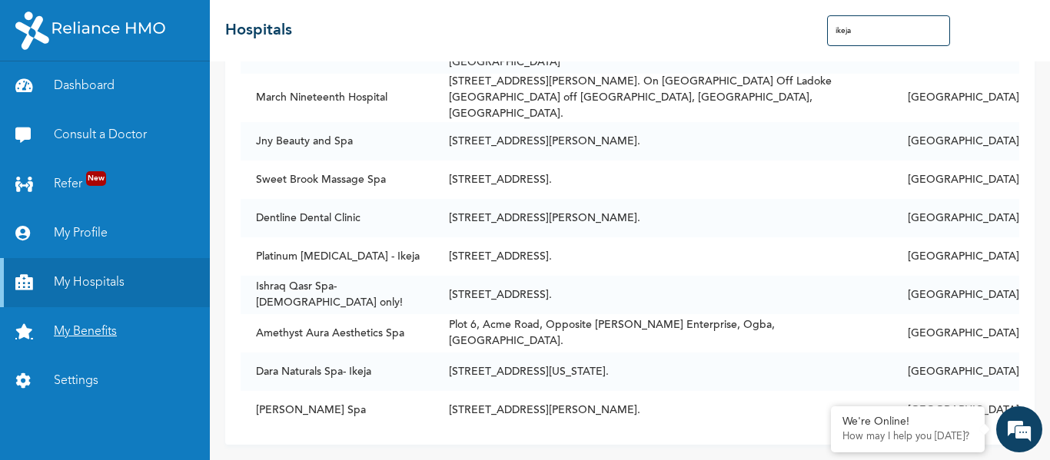
type input "ikeja"
click at [90, 310] on link "My Benefits" at bounding box center [105, 331] width 210 height 49
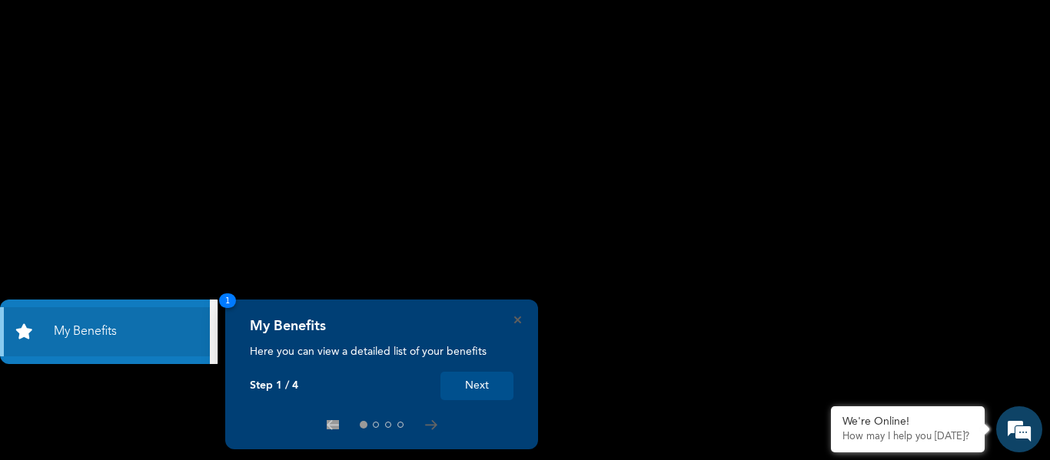
click at [427, 267] on rect at bounding box center [525, 230] width 1050 height 460
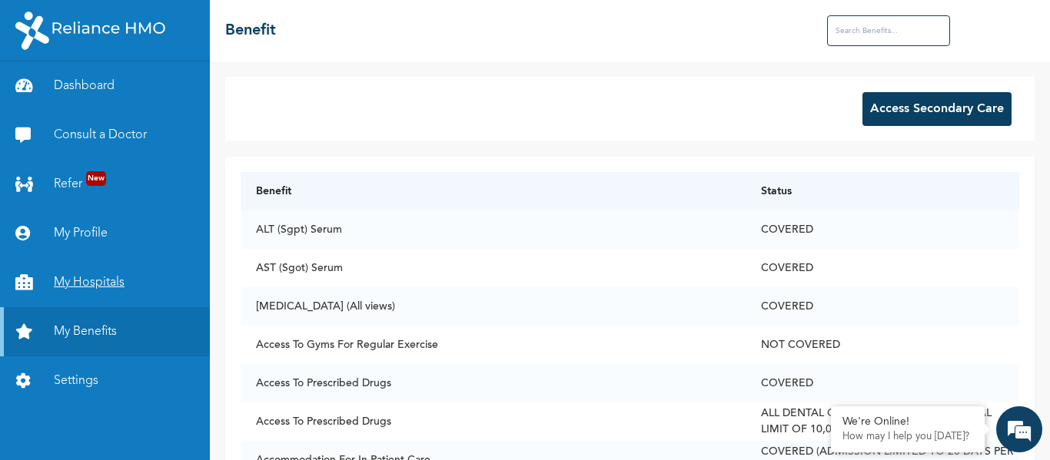
click at [96, 273] on link "My Hospitals" at bounding box center [105, 282] width 210 height 49
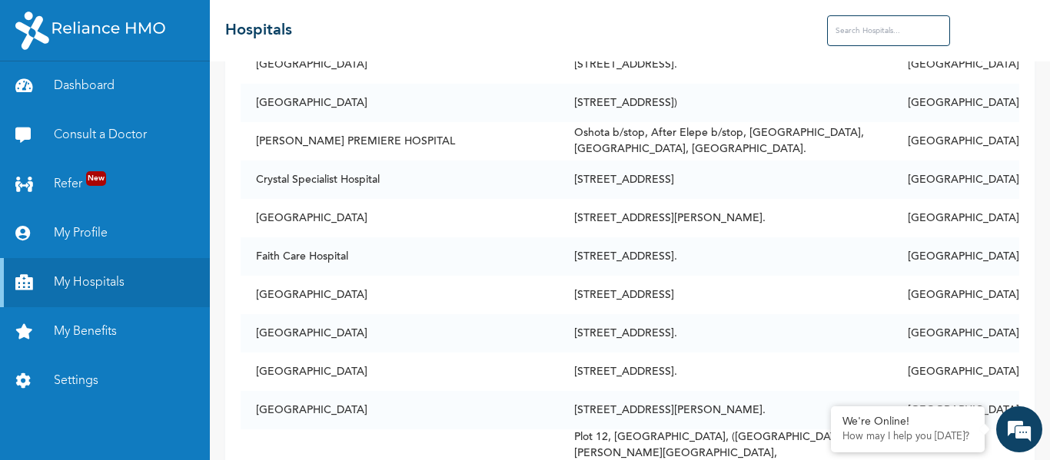
scroll to position [204, 0]
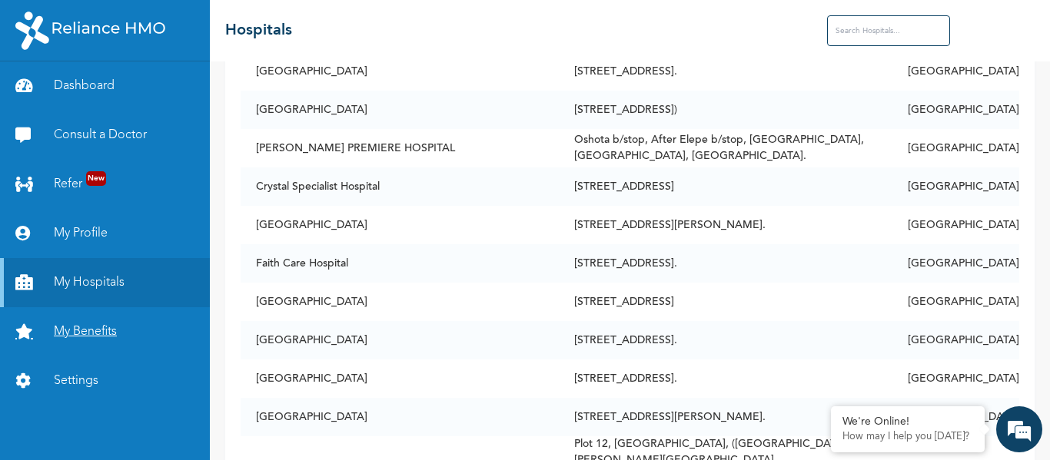
click at [145, 337] on link "My Benefits" at bounding box center [105, 331] width 210 height 49
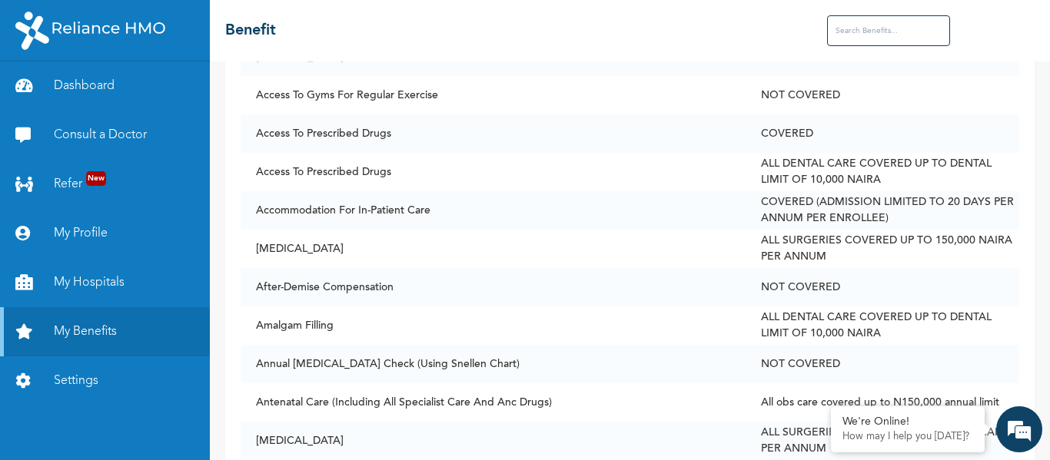
scroll to position [252, 0]
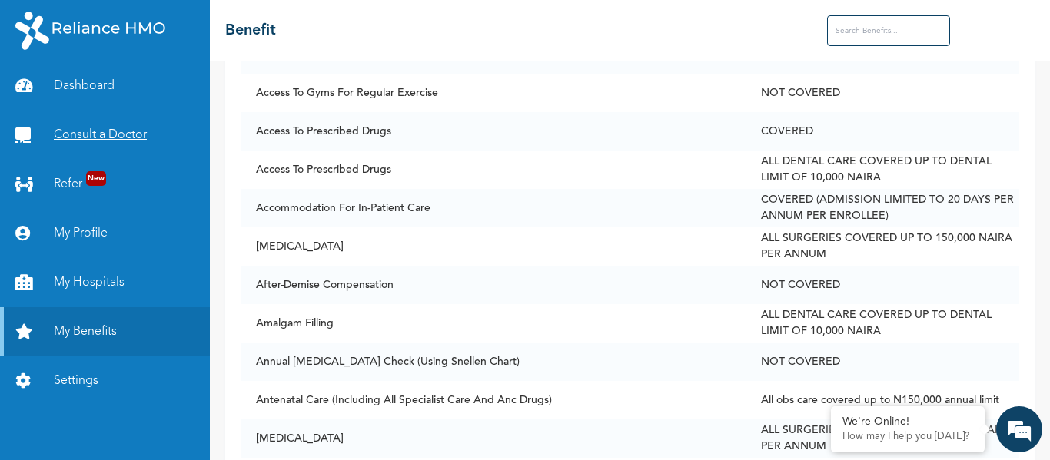
click at [164, 141] on link "Consult a Doctor" at bounding box center [105, 135] width 210 height 49
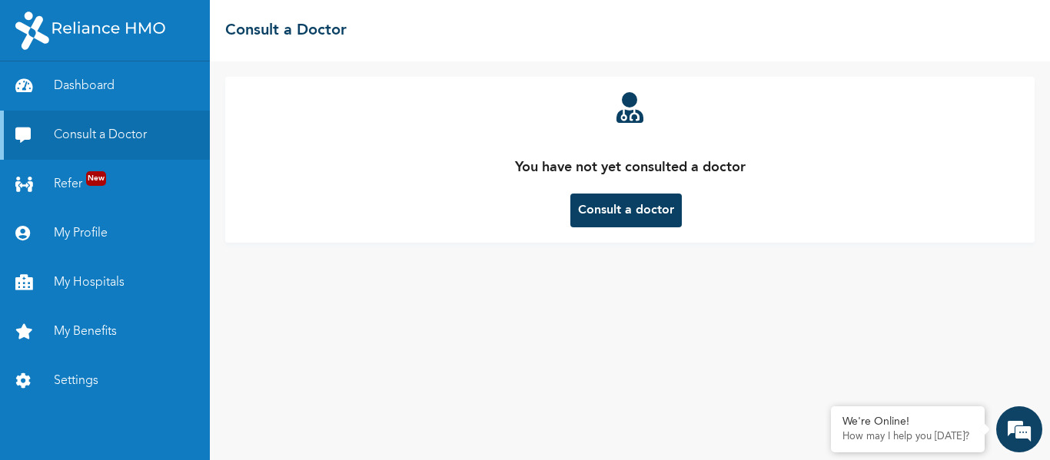
click at [611, 211] on button "Consult a doctor" at bounding box center [625, 211] width 111 height 34
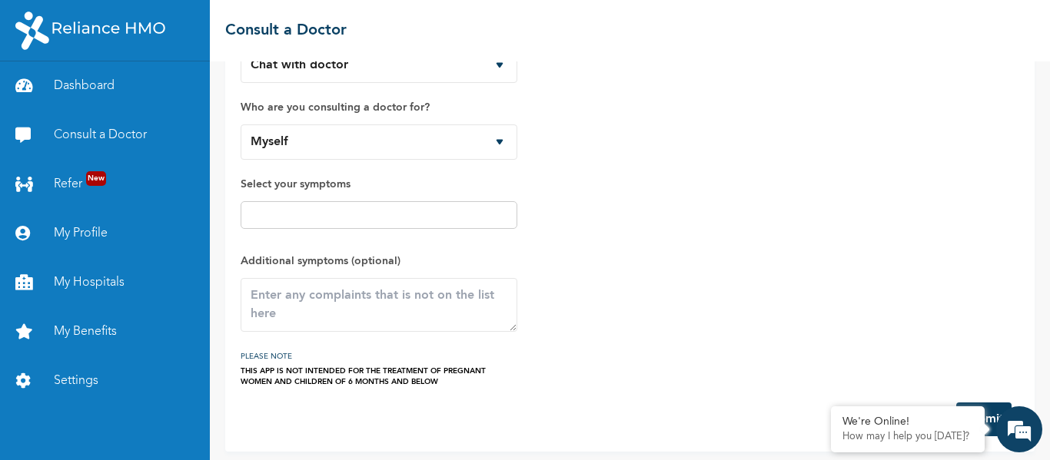
scroll to position [93, 0]
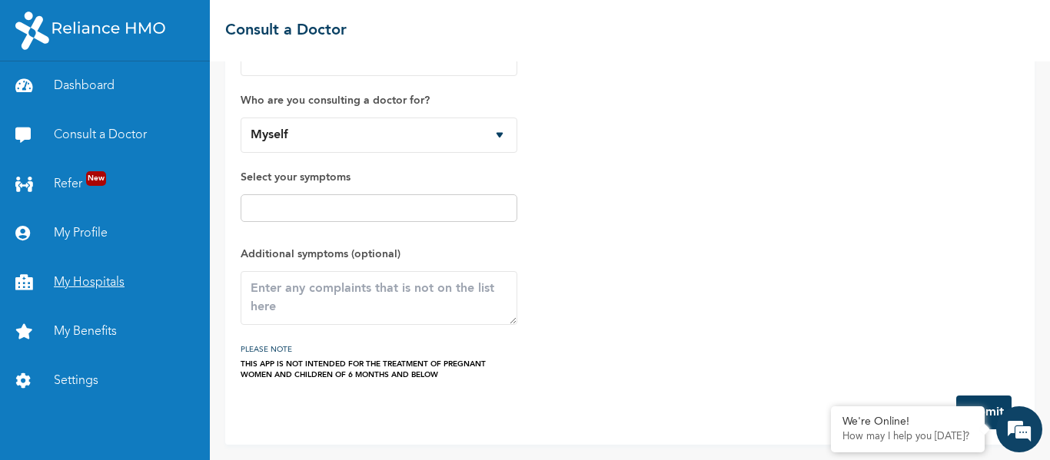
click at [108, 274] on link "My Hospitals" at bounding box center [105, 282] width 210 height 49
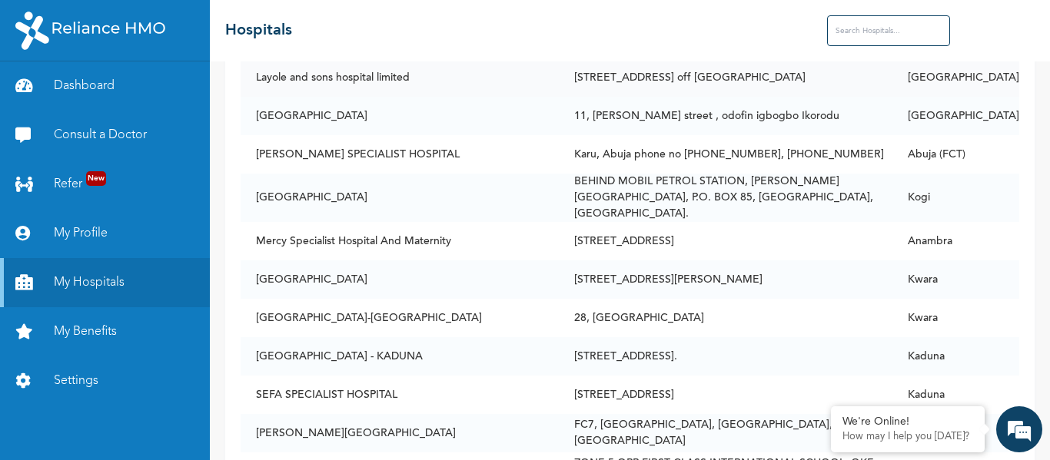
scroll to position [6802, 0]
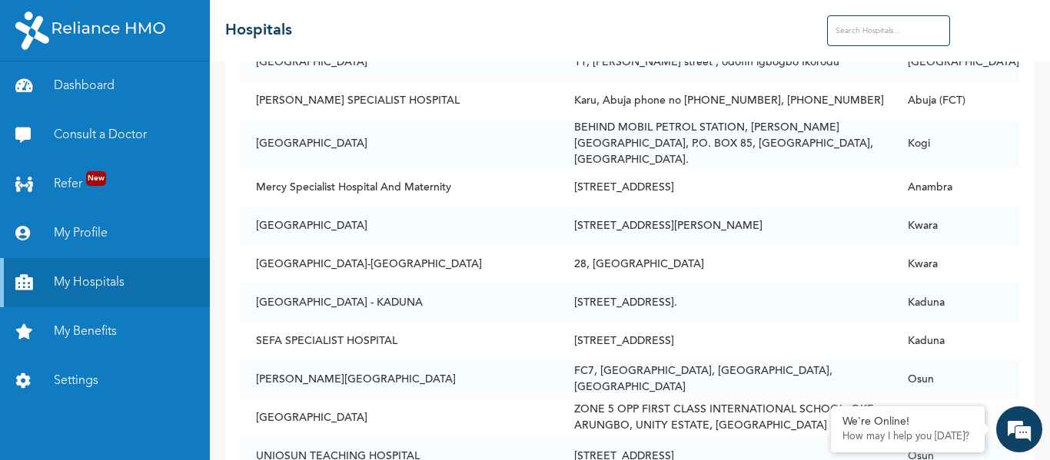
click at [844, 35] on input "text" at bounding box center [888, 30] width 123 height 31
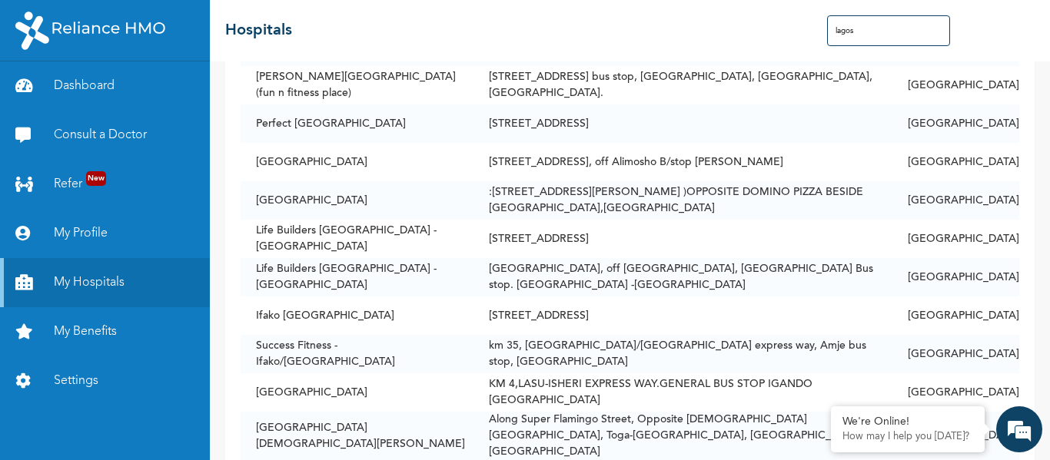
scroll to position [16283, 0]
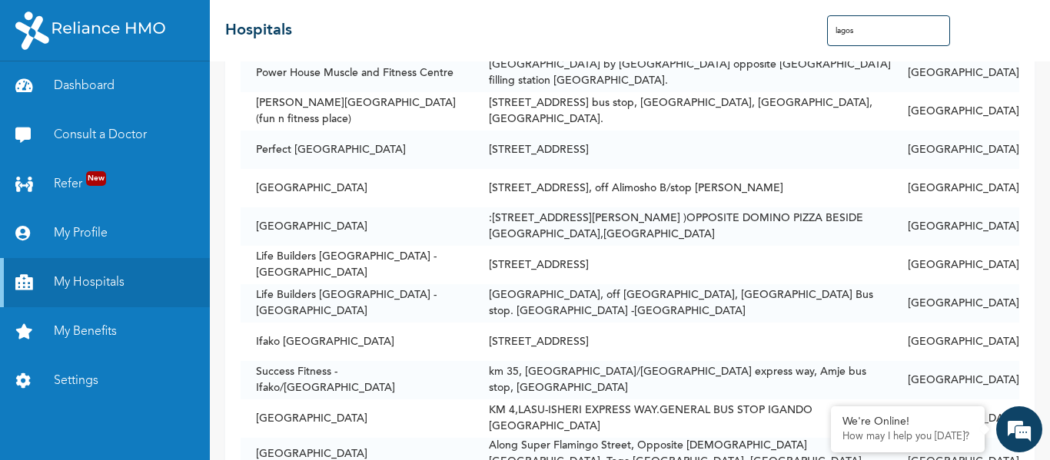
type input "lagos"
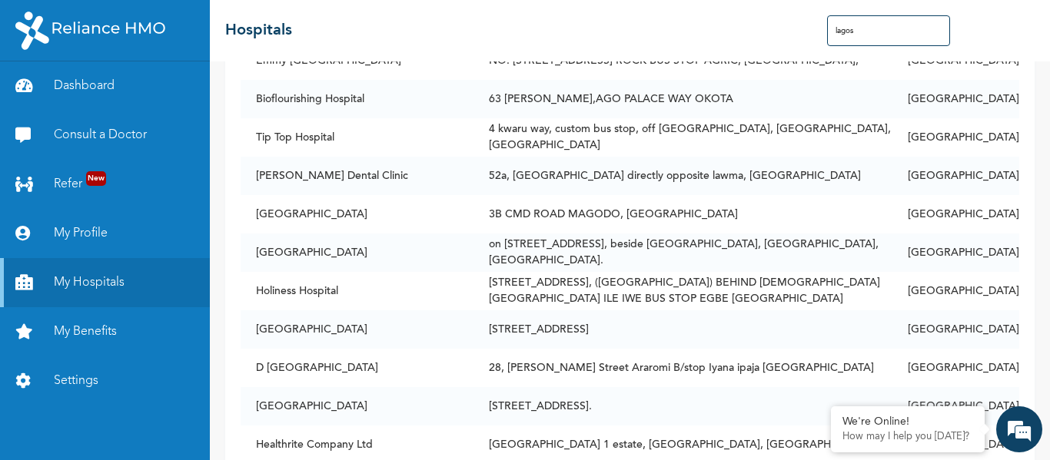
scroll to position [16885, 0]
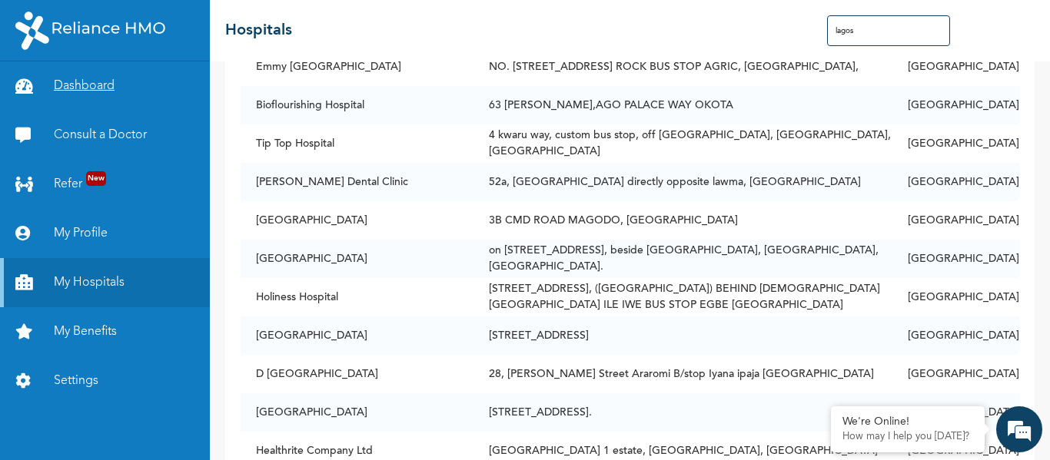
click at [82, 100] on link "Dashboard" at bounding box center [105, 85] width 210 height 49
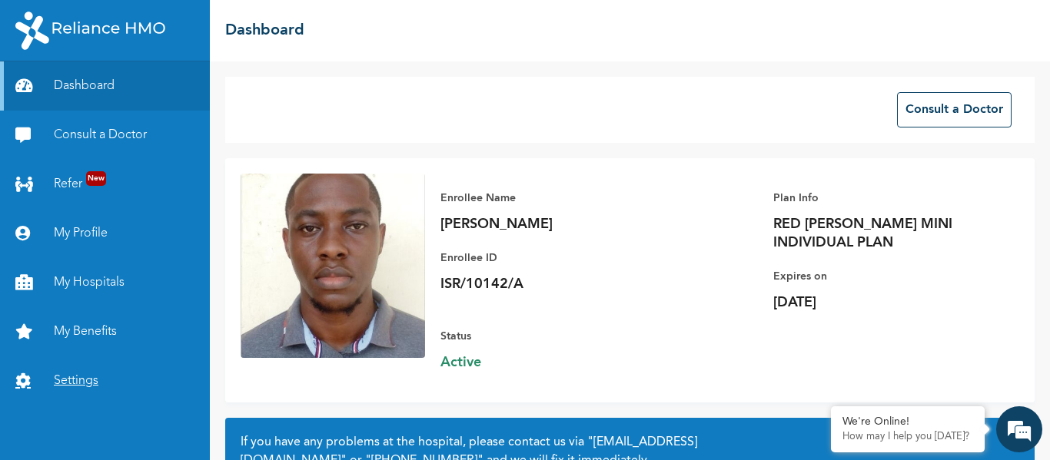
click at [91, 377] on link "Settings" at bounding box center [105, 381] width 210 height 49
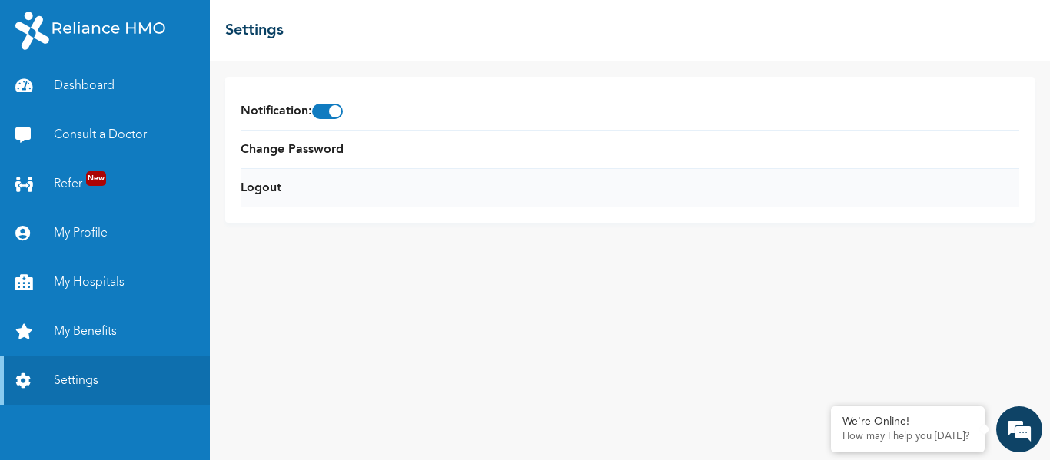
click at [308, 192] on li "Logout" at bounding box center [630, 188] width 778 height 38
click at [261, 180] on link "Logout" at bounding box center [261, 188] width 41 height 18
